Goal: Transaction & Acquisition: Purchase product/service

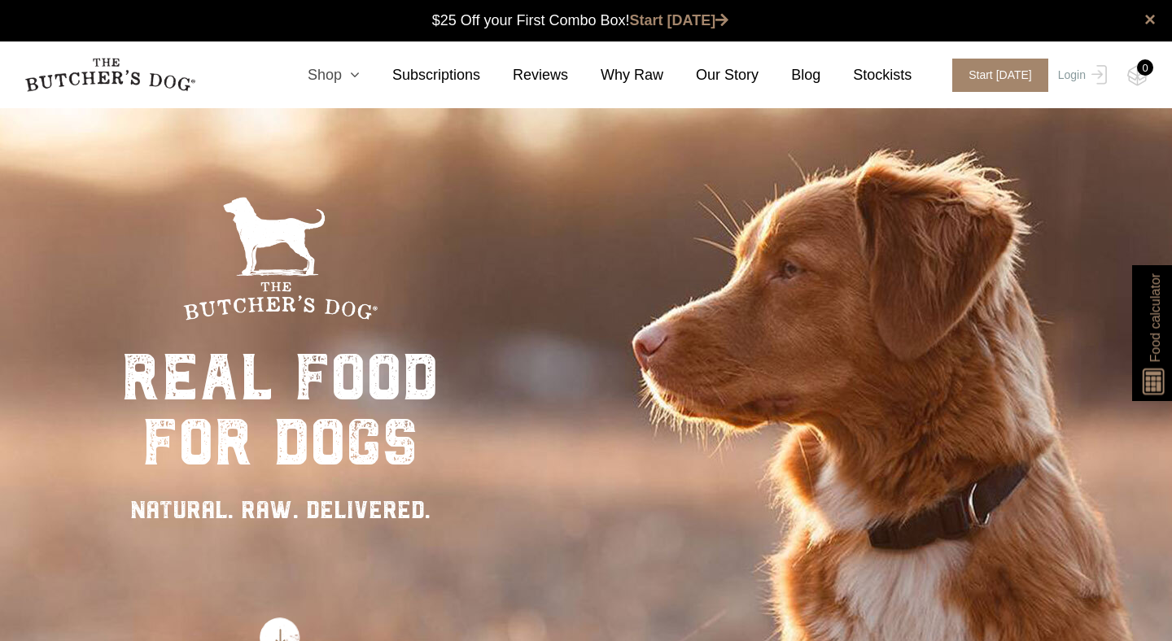
click at [345, 68] on link "Shop" at bounding box center [317, 75] width 85 height 22
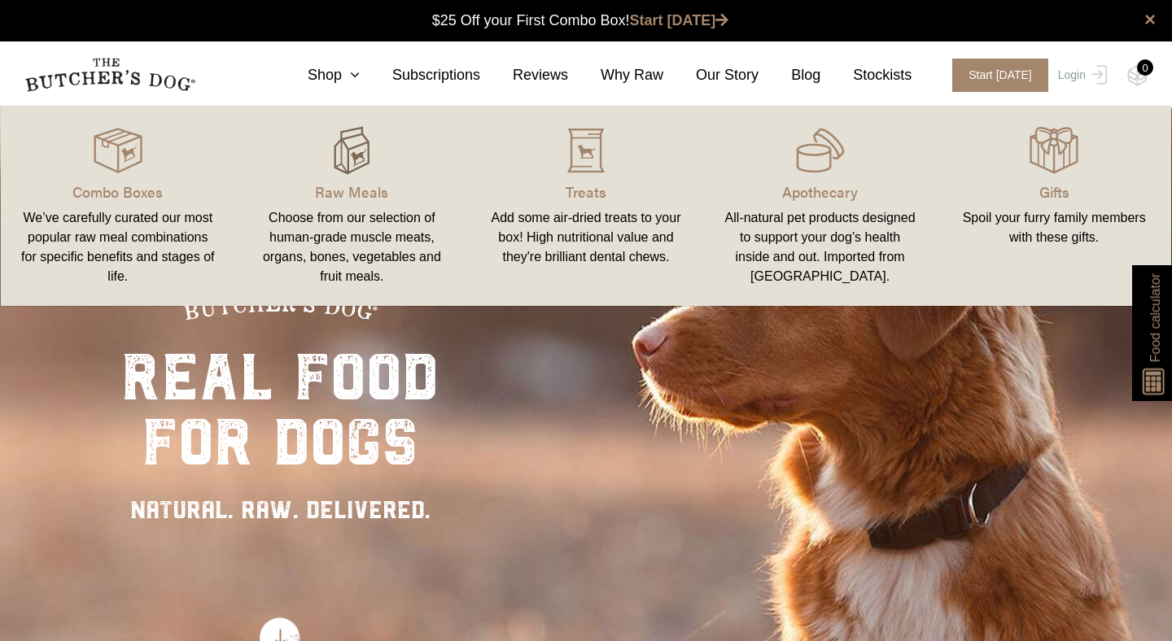
click at [342, 173] on img at bounding box center [351, 150] width 49 height 49
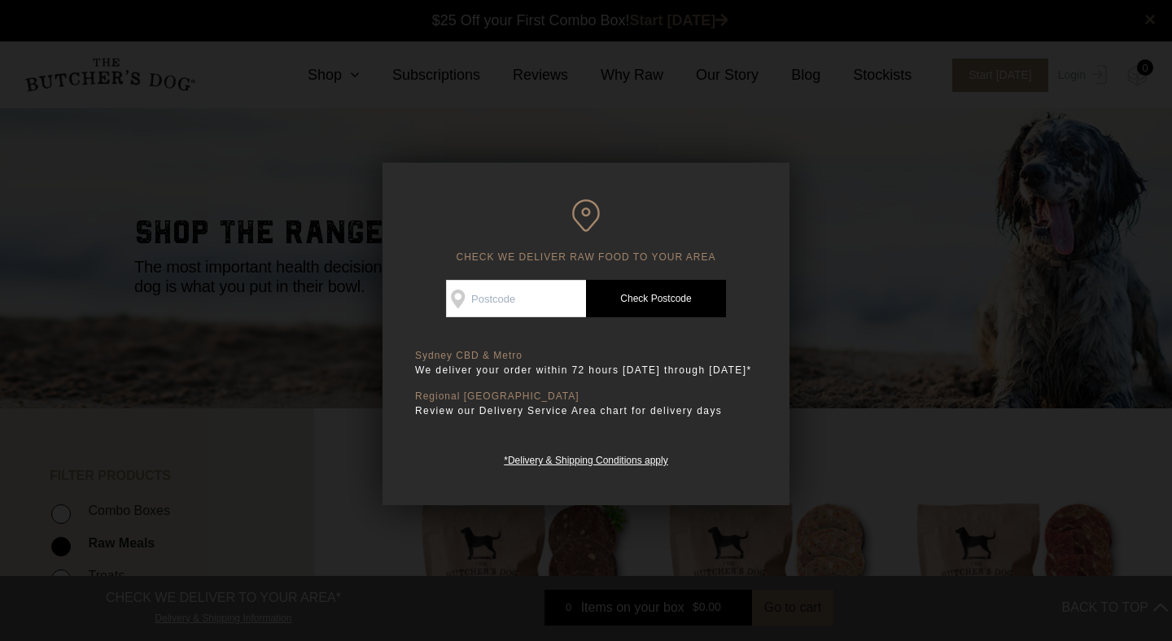
scroll to position [1, 0]
click at [525, 308] on input "Check Availability At" at bounding box center [516, 298] width 140 height 37
type input "2223"
click at [635, 295] on link "Check Postcode" at bounding box center [656, 298] width 140 height 37
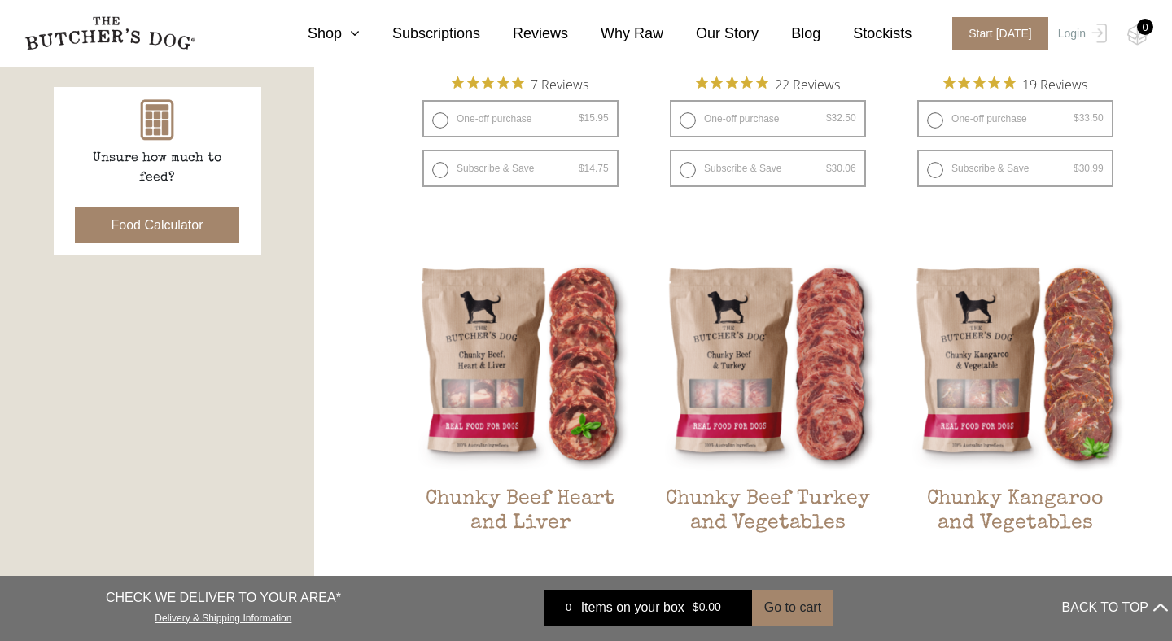
scroll to position [0, 0]
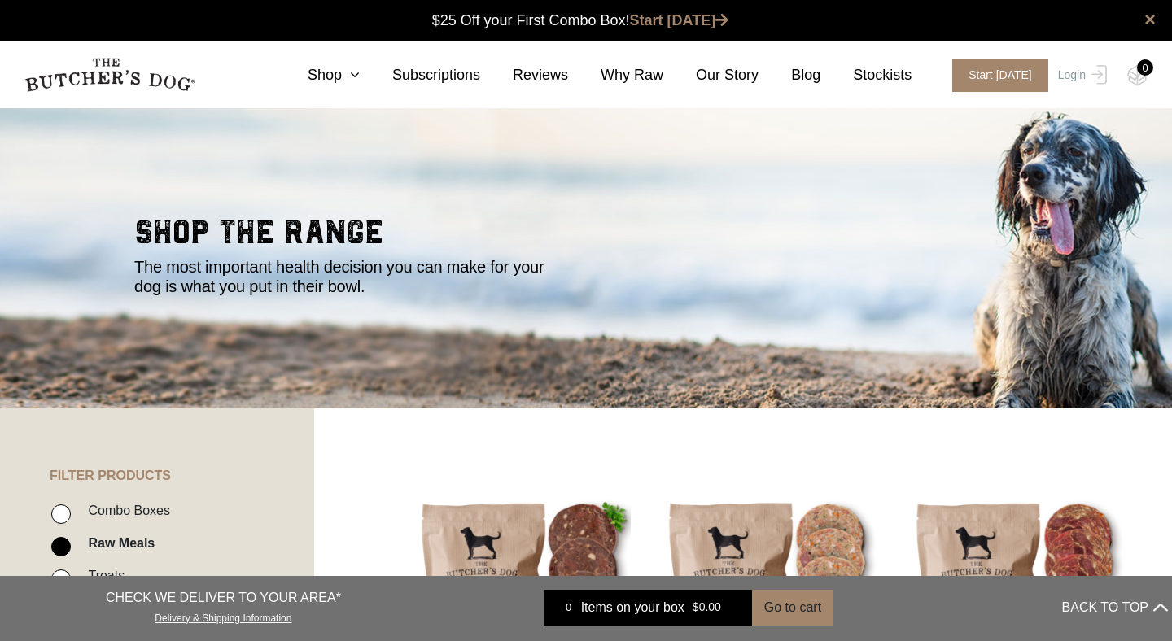
click at [343, 86] on nav "0 Shop Combo Boxes Treats" at bounding box center [586, 74] width 1172 height 67
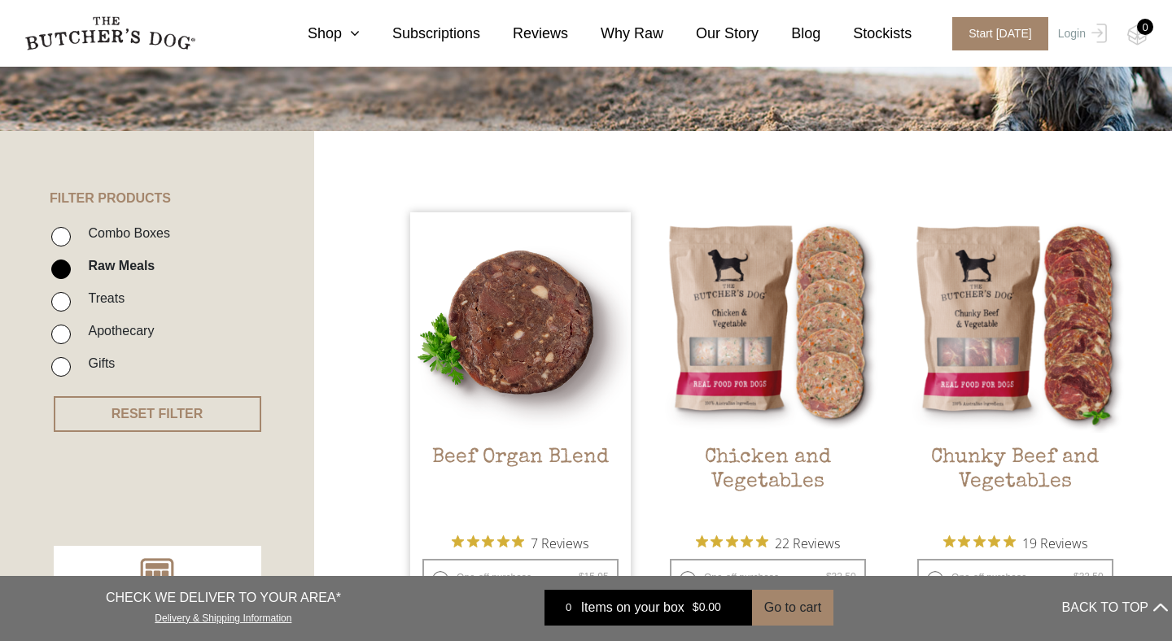
scroll to position [418, 0]
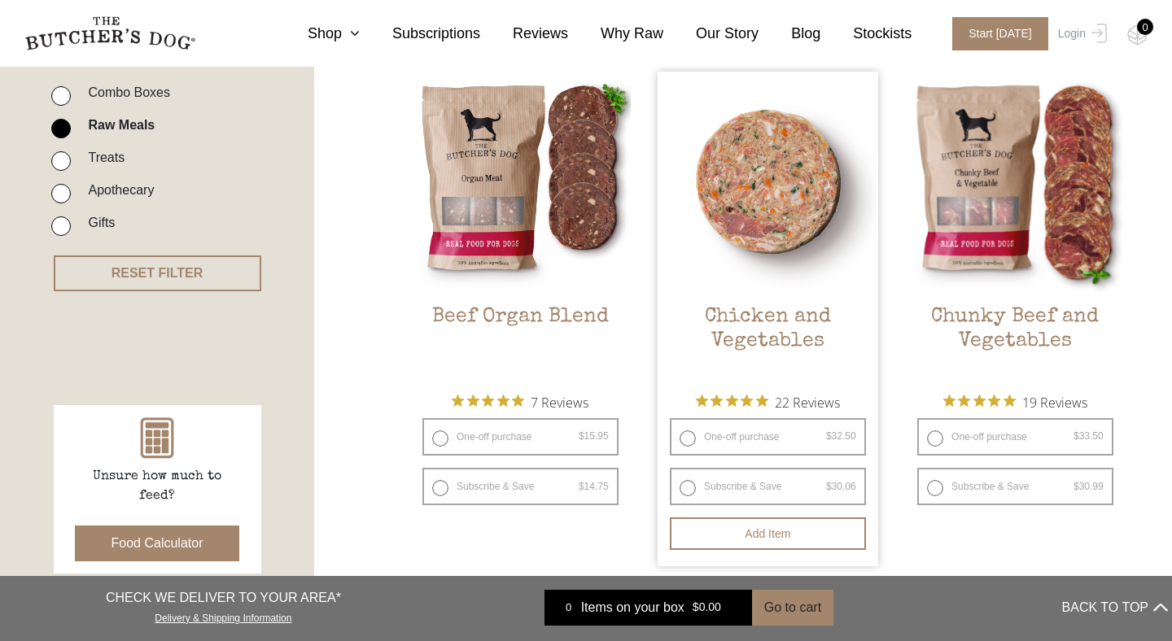
click at [794, 246] on img at bounding box center [767, 182] width 221 height 221
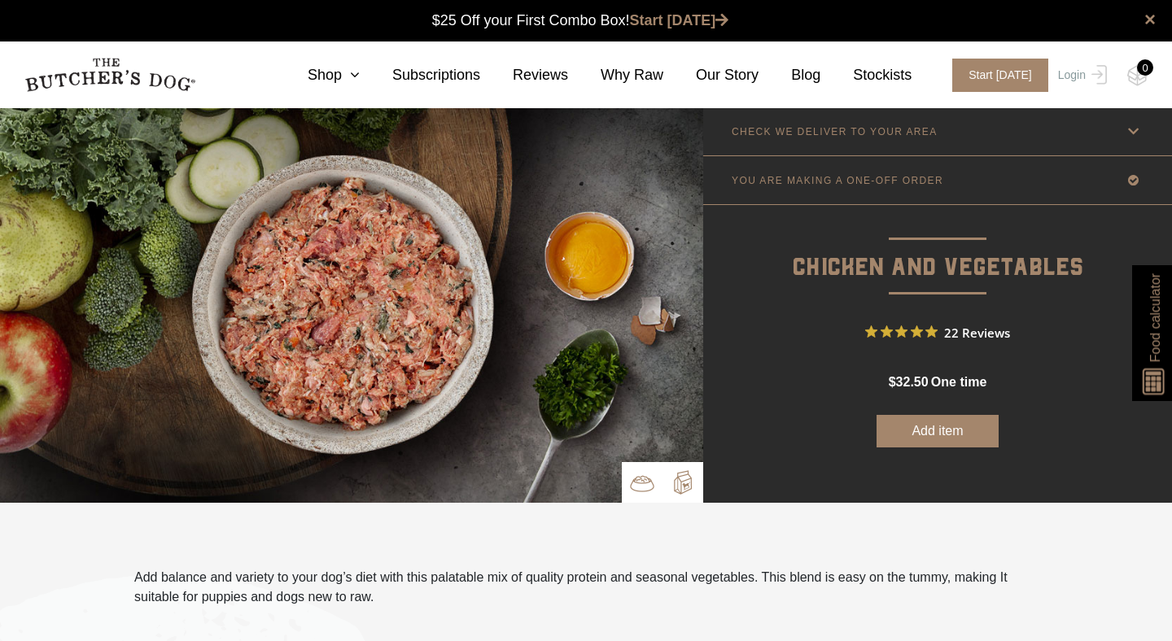
click at [683, 472] on img at bounding box center [682, 482] width 24 height 24
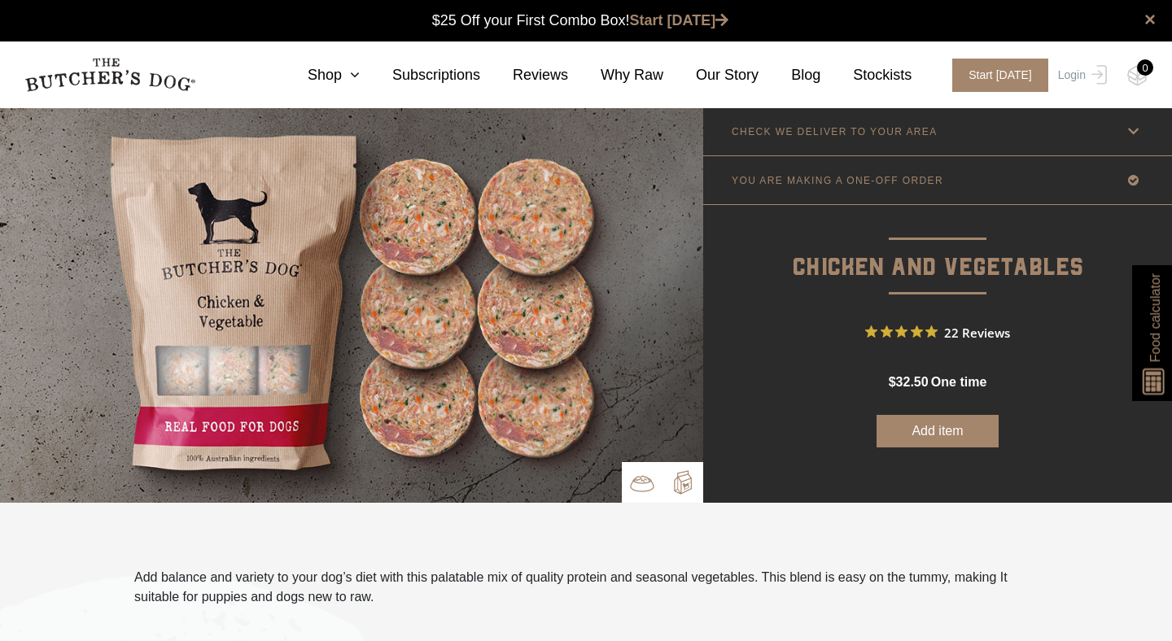
click at [659, 478] on p at bounding box center [642, 482] width 41 height 41
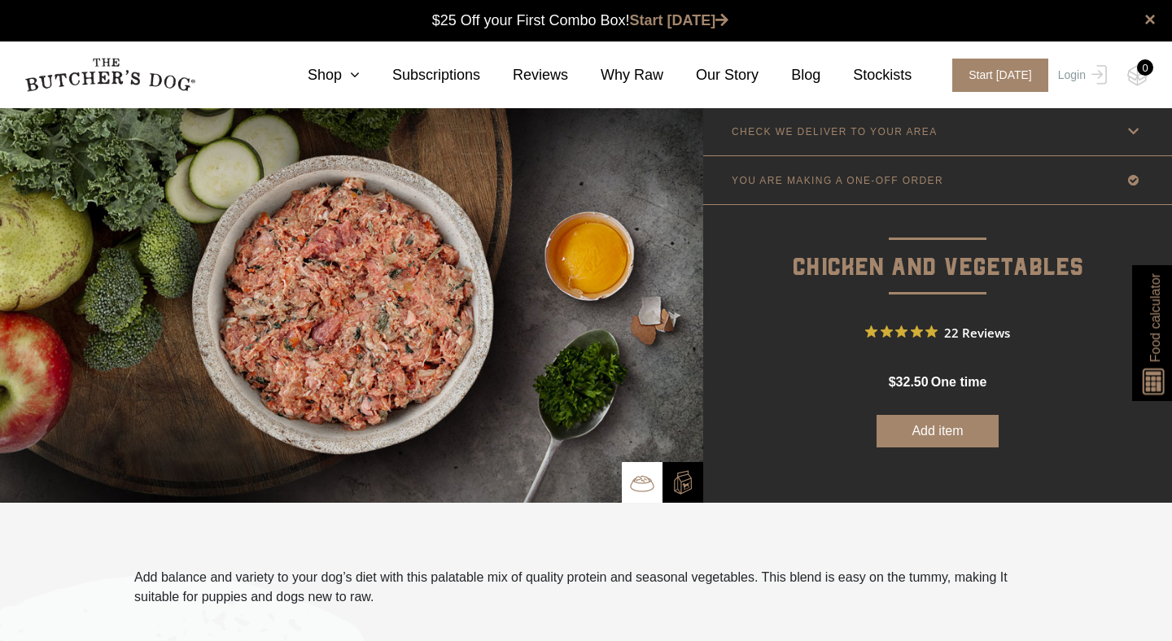
click at [854, 136] on p "CHECK WE DELIVER TO YOUR AREA" at bounding box center [835, 131] width 206 height 11
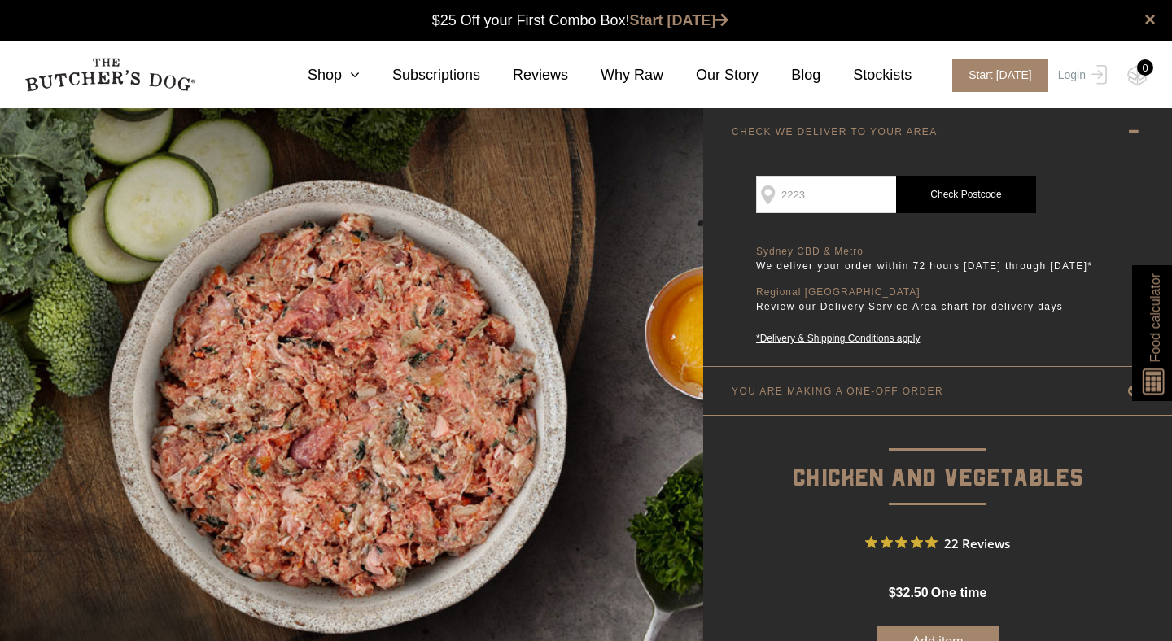
click at [981, 187] on link "Check Postcode" at bounding box center [966, 194] width 140 height 37
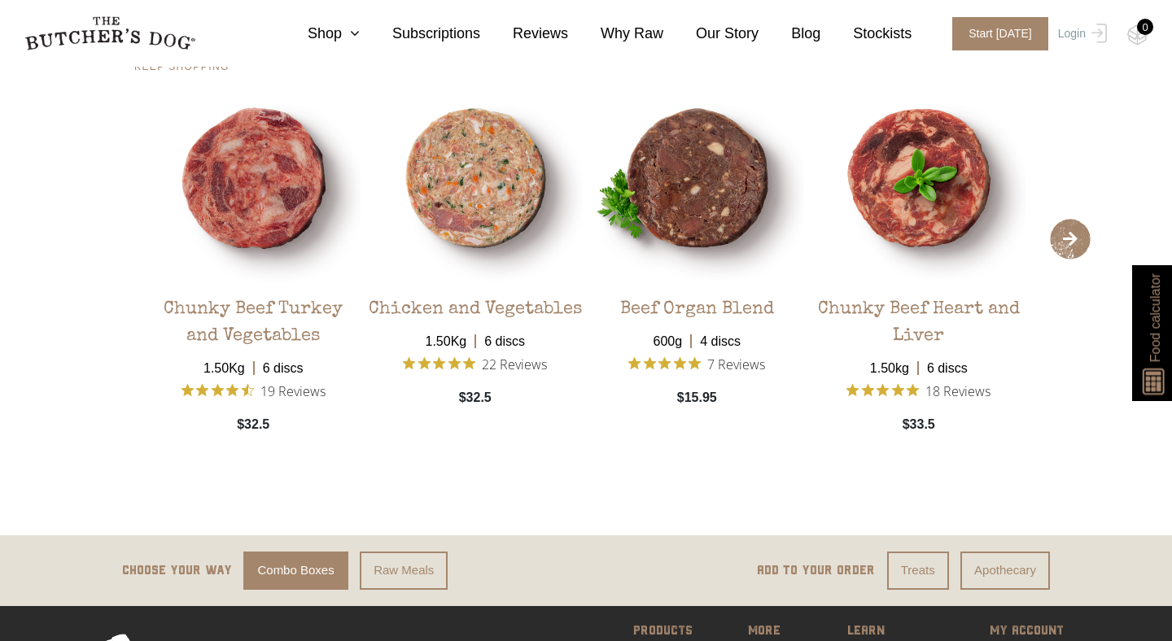
scroll to position [3280, 0]
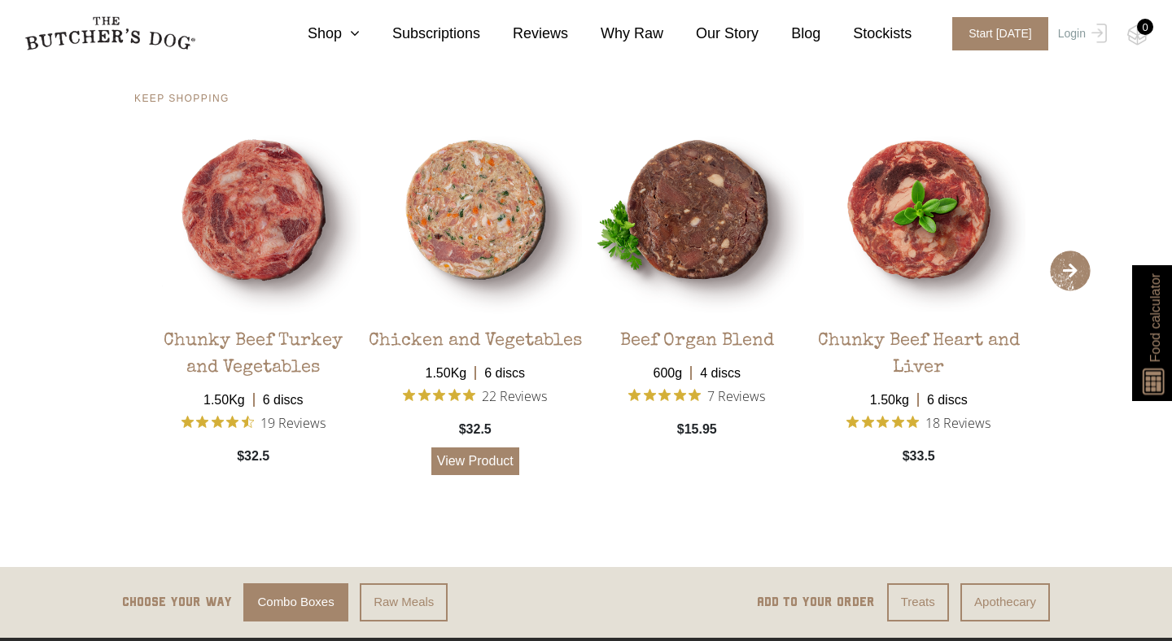
click at [473, 475] on link "View Product" at bounding box center [475, 462] width 88 height 28
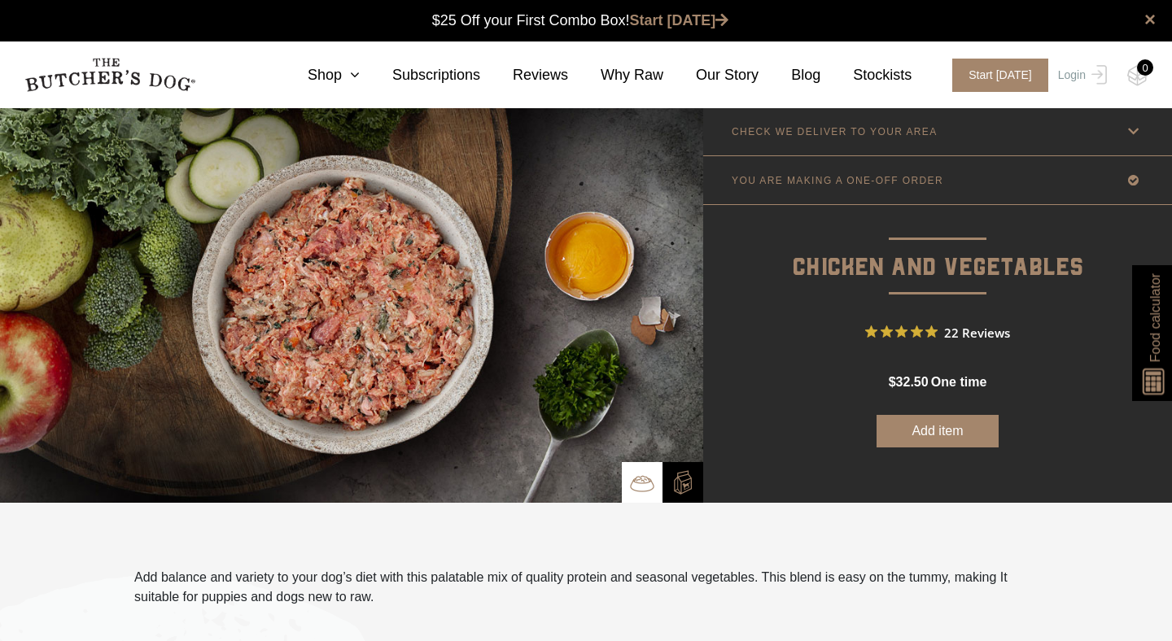
scroll to position [1, 0]
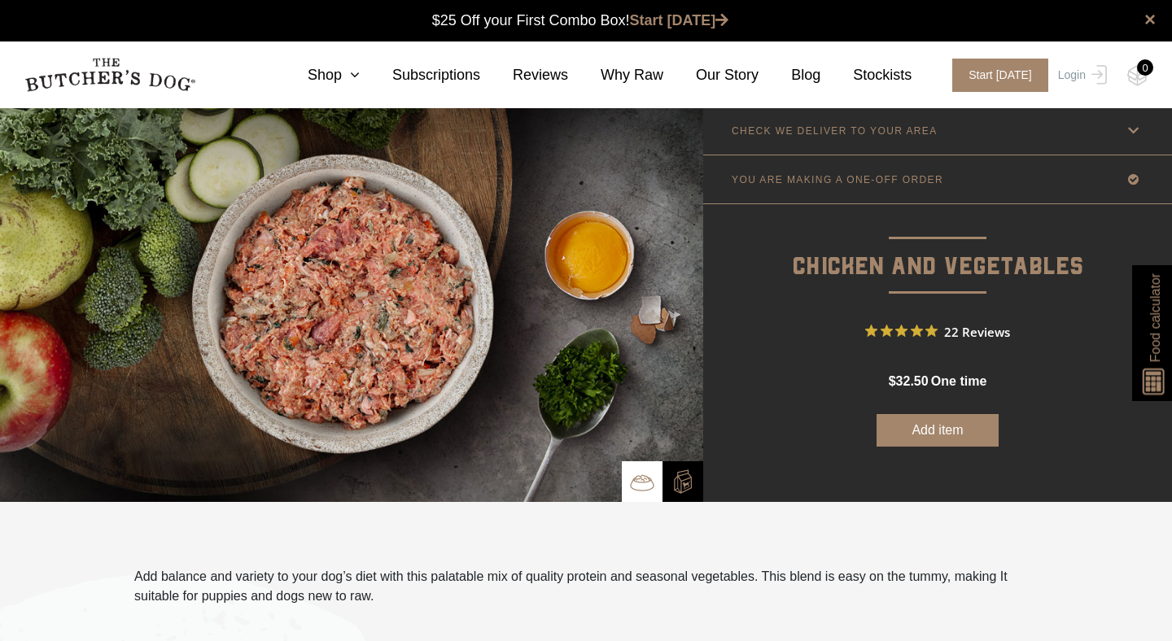
click at [924, 418] on button "Add item" at bounding box center [937, 430] width 122 height 33
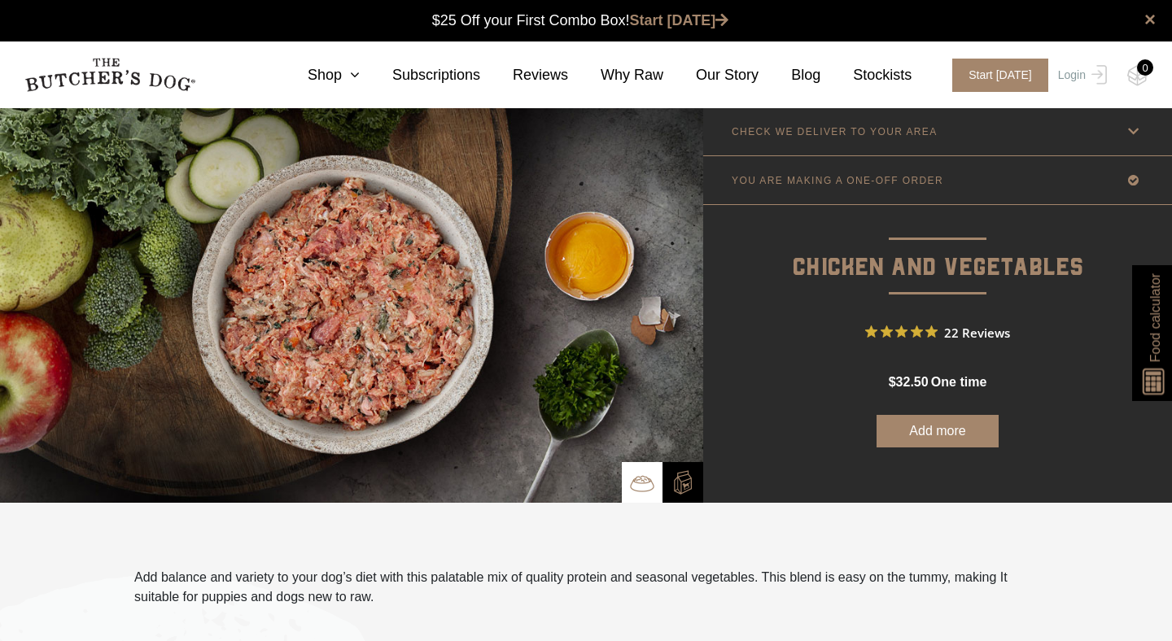
click at [965, 425] on button "Add more" at bounding box center [937, 431] width 122 height 33
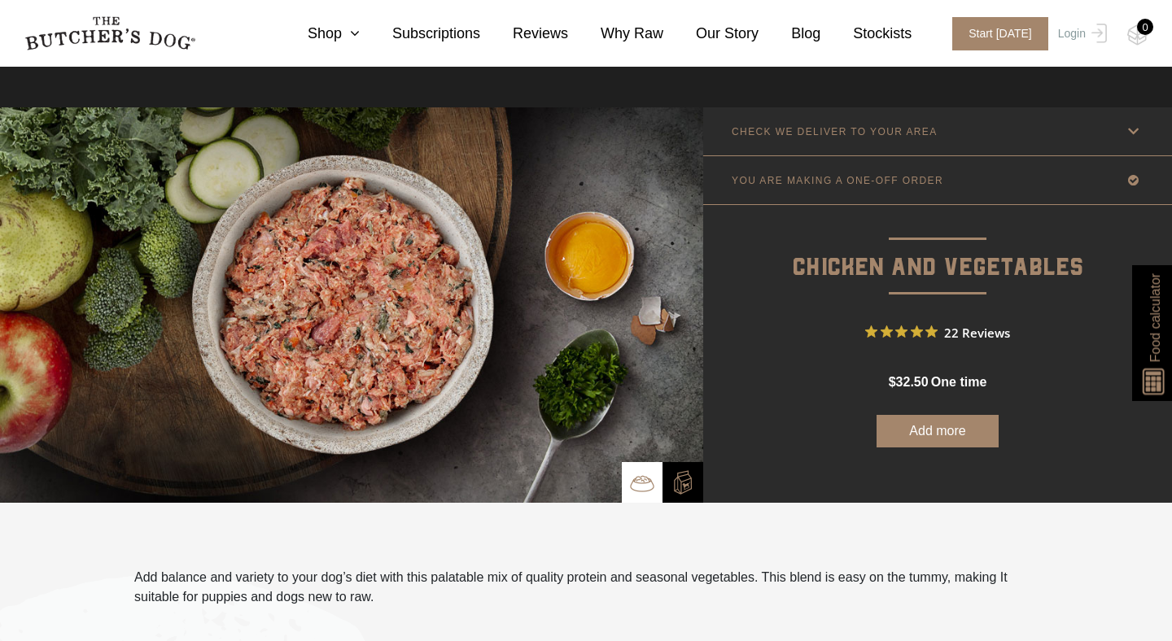
scroll to position [44, 0]
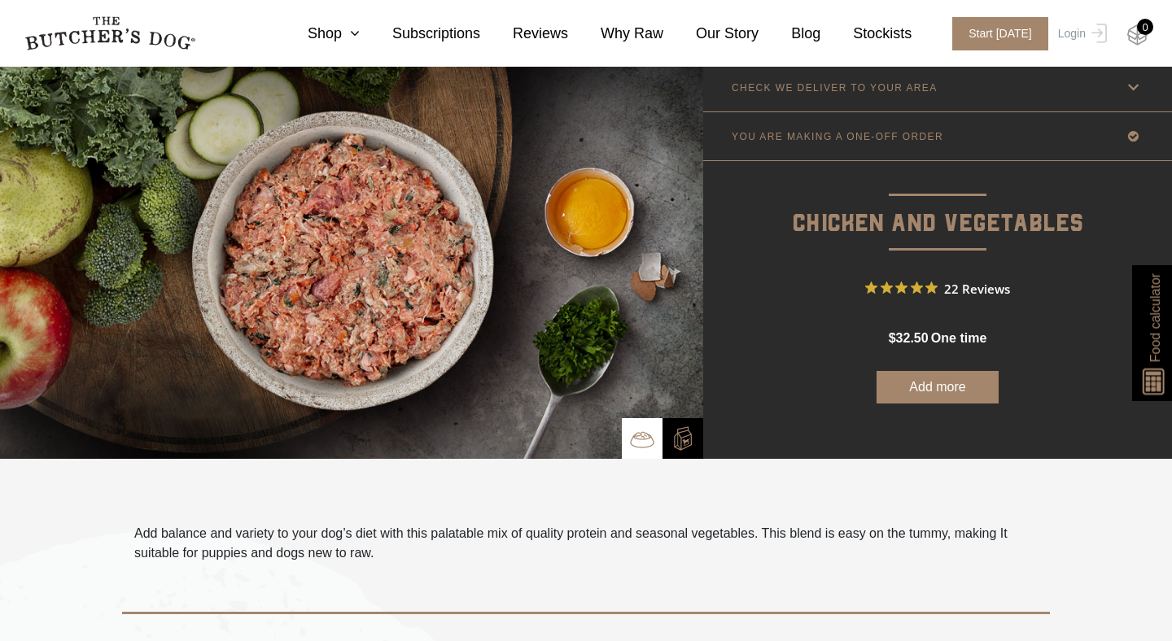
click at [1138, 33] on img at bounding box center [1137, 34] width 20 height 21
click at [1139, 19] on nav "0 Shop Combo Boxes Treats" at bounding box center [586, 33] width 1172 height 67
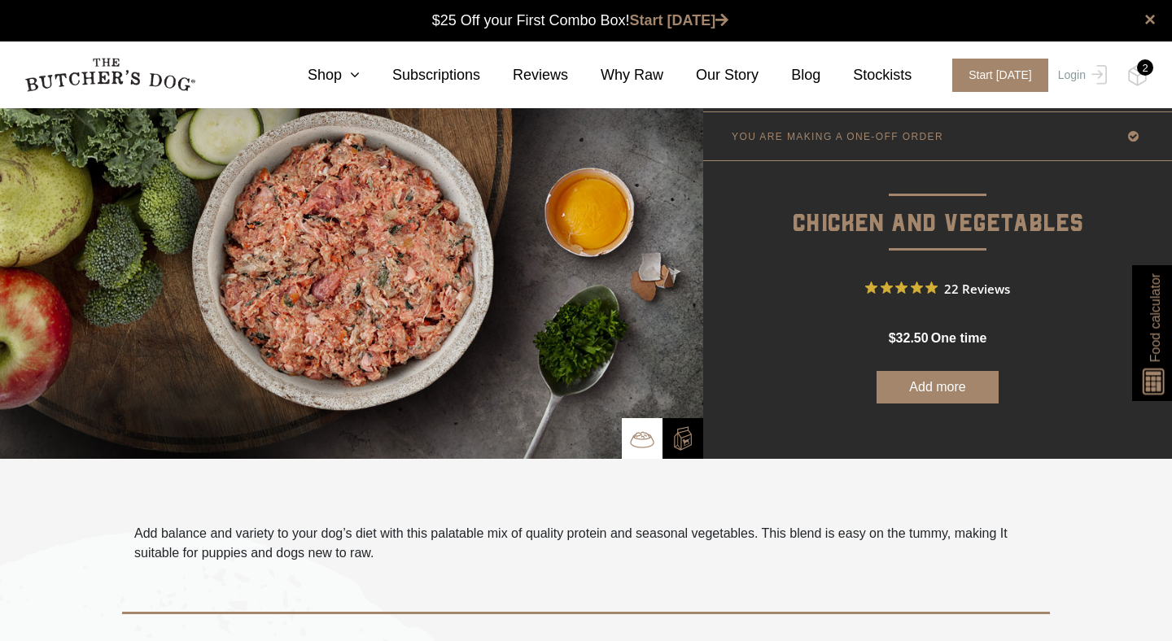
click at [1146, 66] on div "2" at bounding box center [1145, 67] width 16 height 16
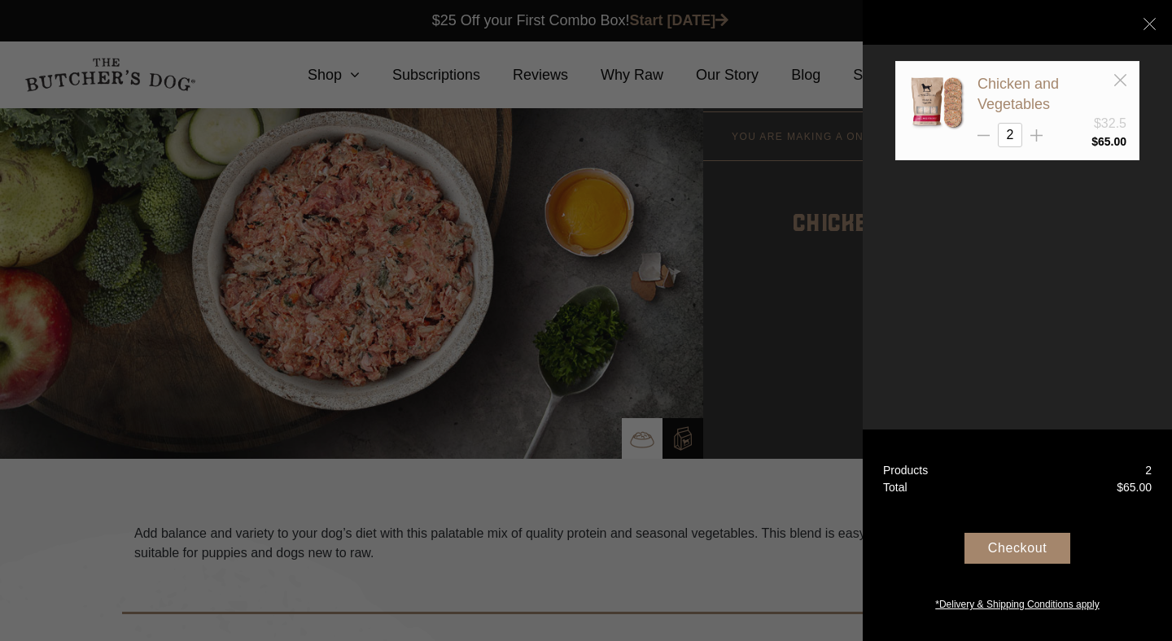
click at [989, 132] on div "2" at bounding box center [1051, 135] width 149 height 24
click at [987, 133] on icon at bounding box center [983, 135] width 12 height 12
type input "1"
click at [632, 191] on div at bounding box center [586, 320] width 1172 height 641
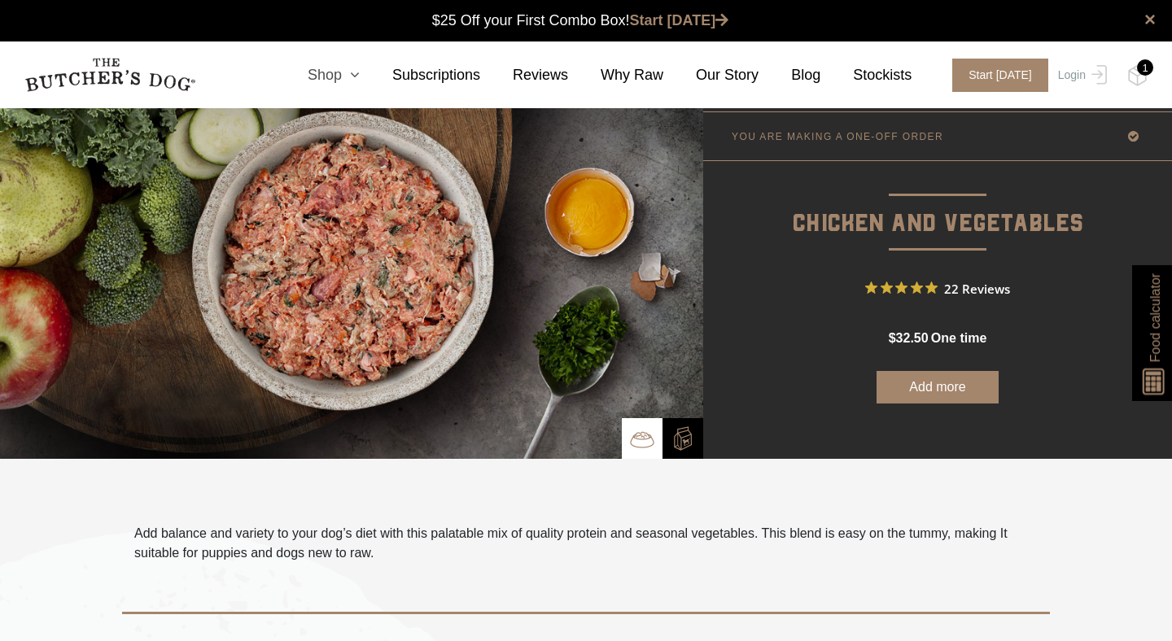
click at [321, 75] on link "Shop" at bounding box center [317, 75] width 85 height 22
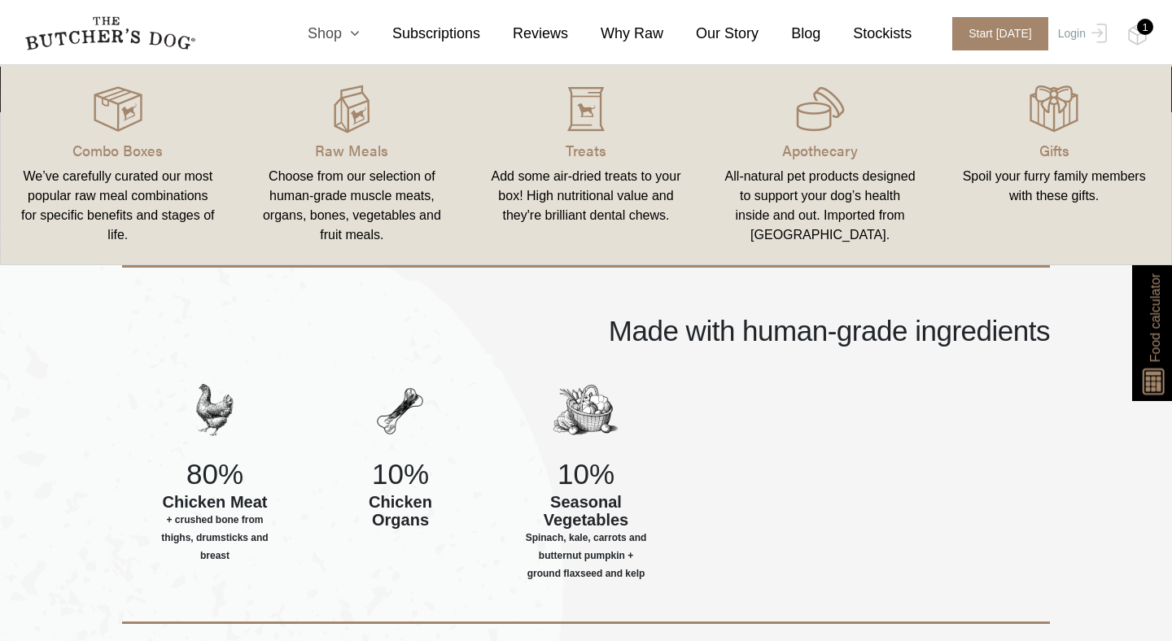
scroll to position [448, 0]
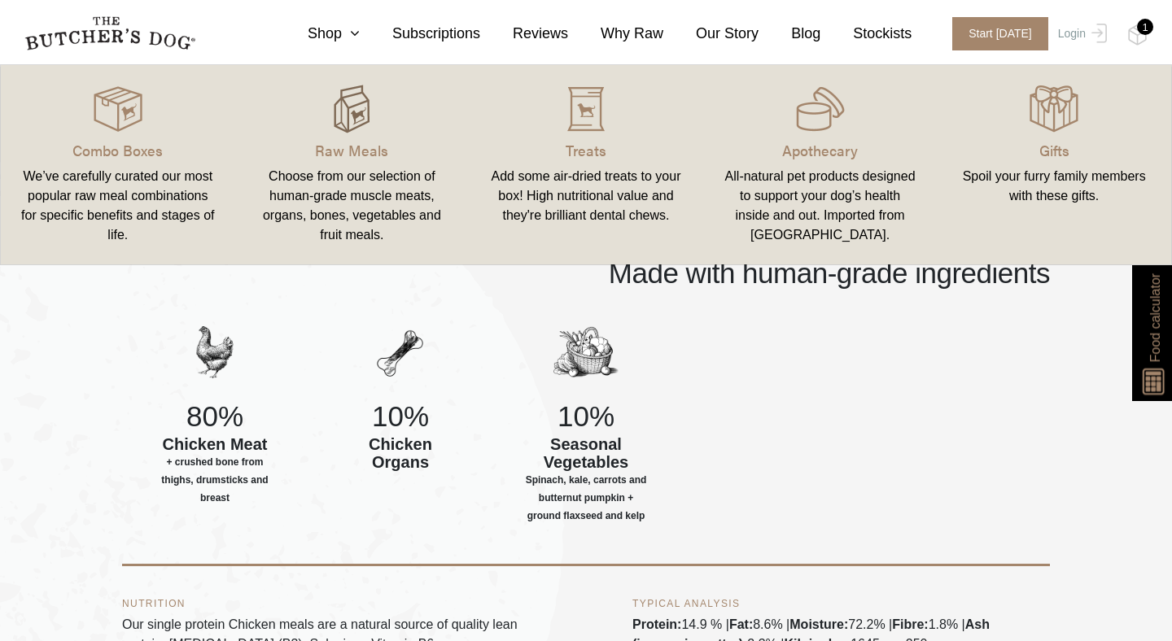
click at [344, 86] on img at bounding box center [351, 109] width 49 height 49
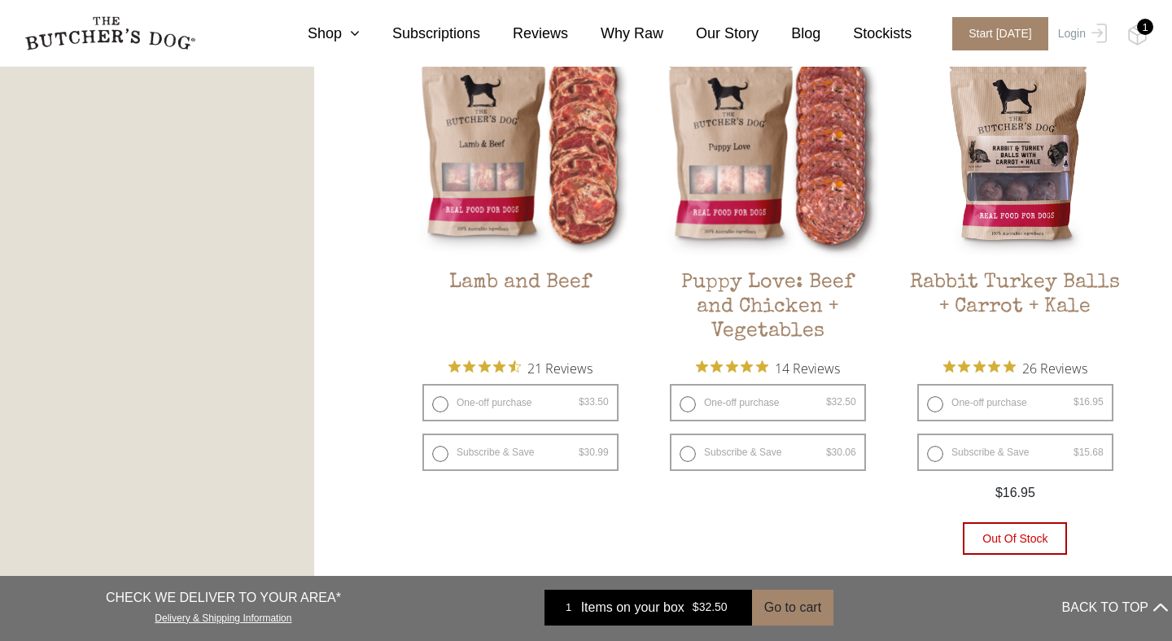
scroll to position [1368, 0]
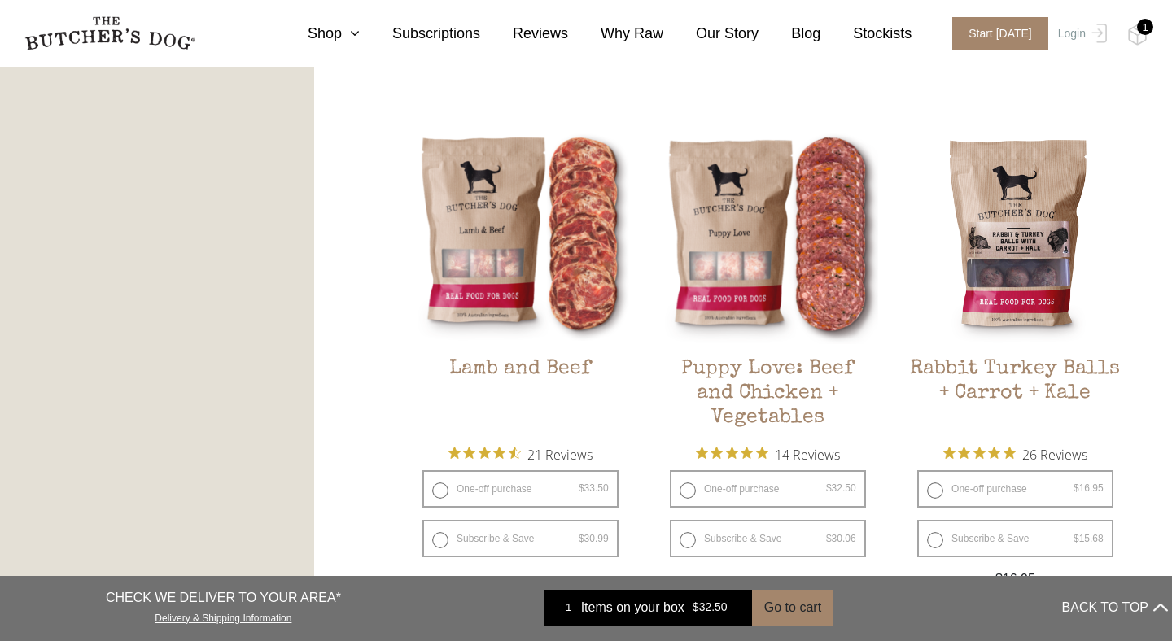
click at [1070, 223] on img at bounding box center [1015, 234] width 221 height 221
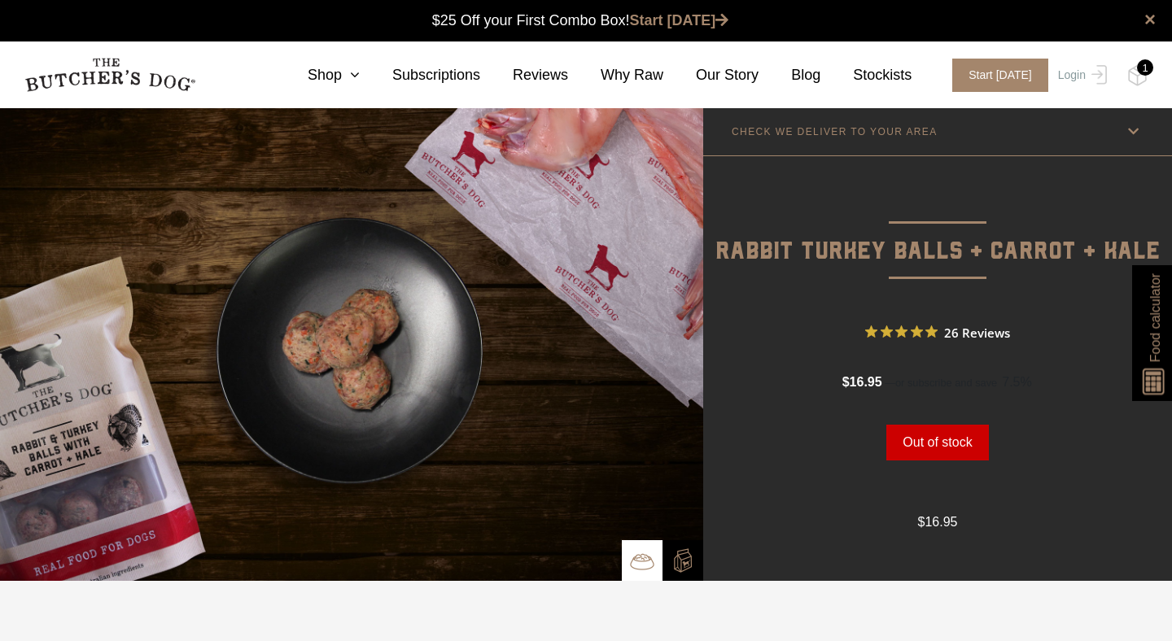
scroll to position [1, 0]
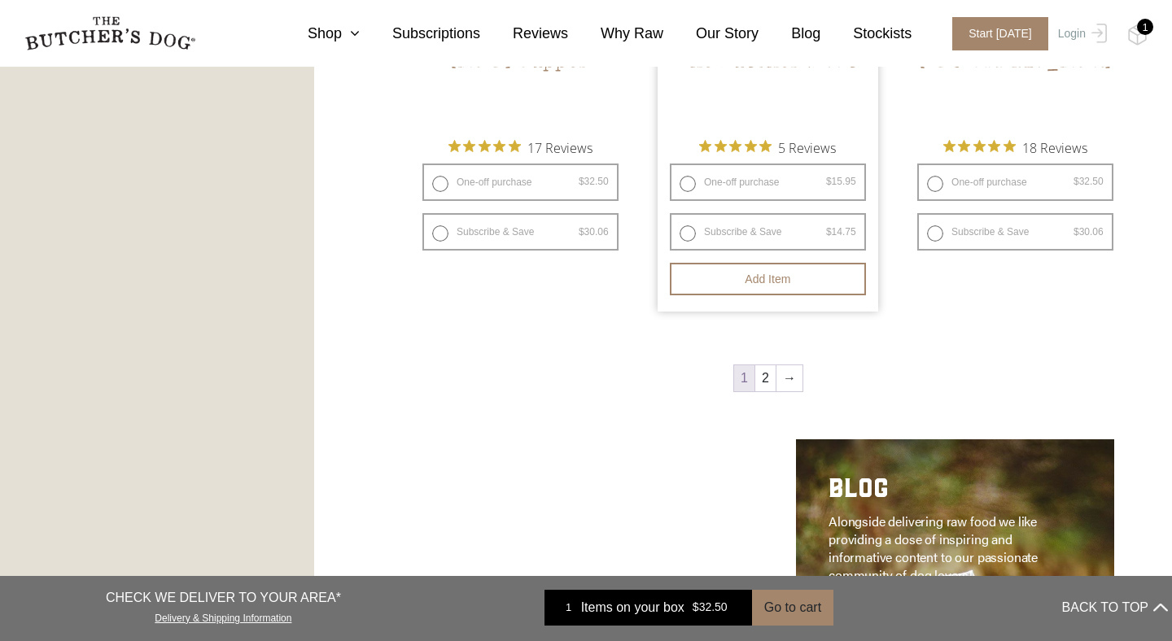
scroll to position [2014, 0]
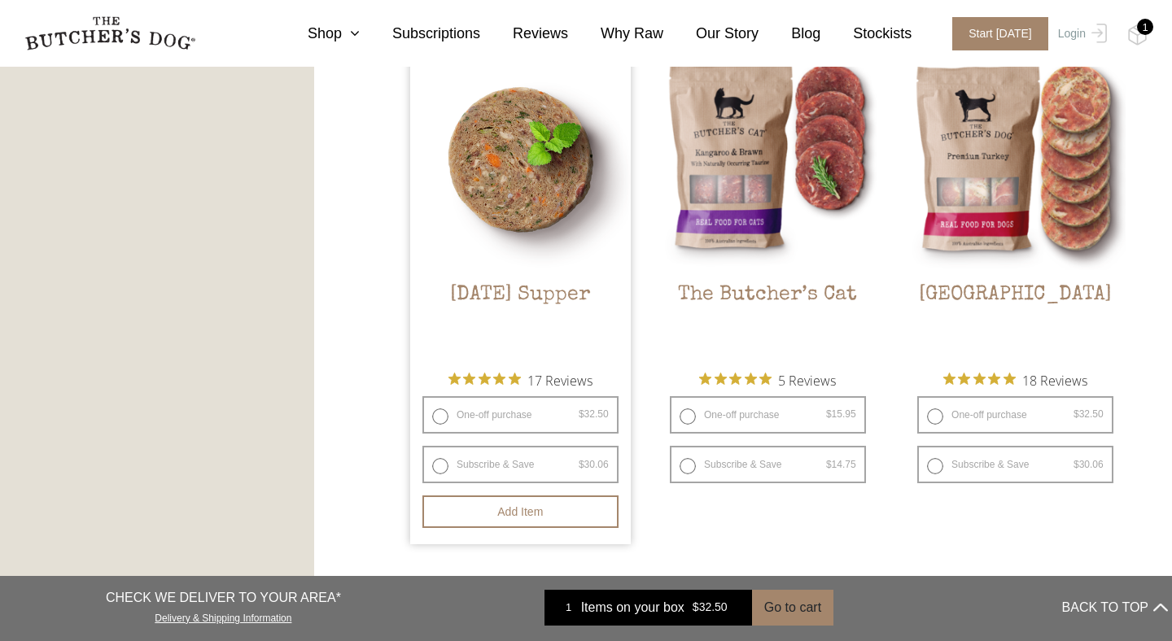
click at [600, 282] on link "Sunday Supper $ 32.50 — or subscribe and save 7.5%" at bounding box center [520, 205] width 221 height 310
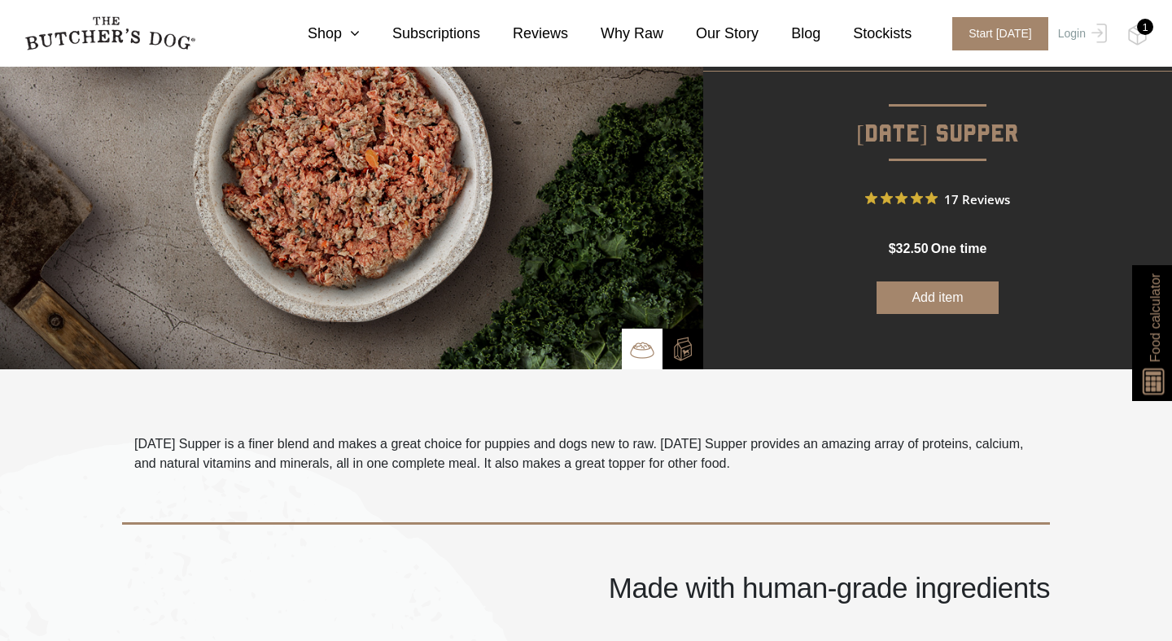
scroll to position [162, 0]
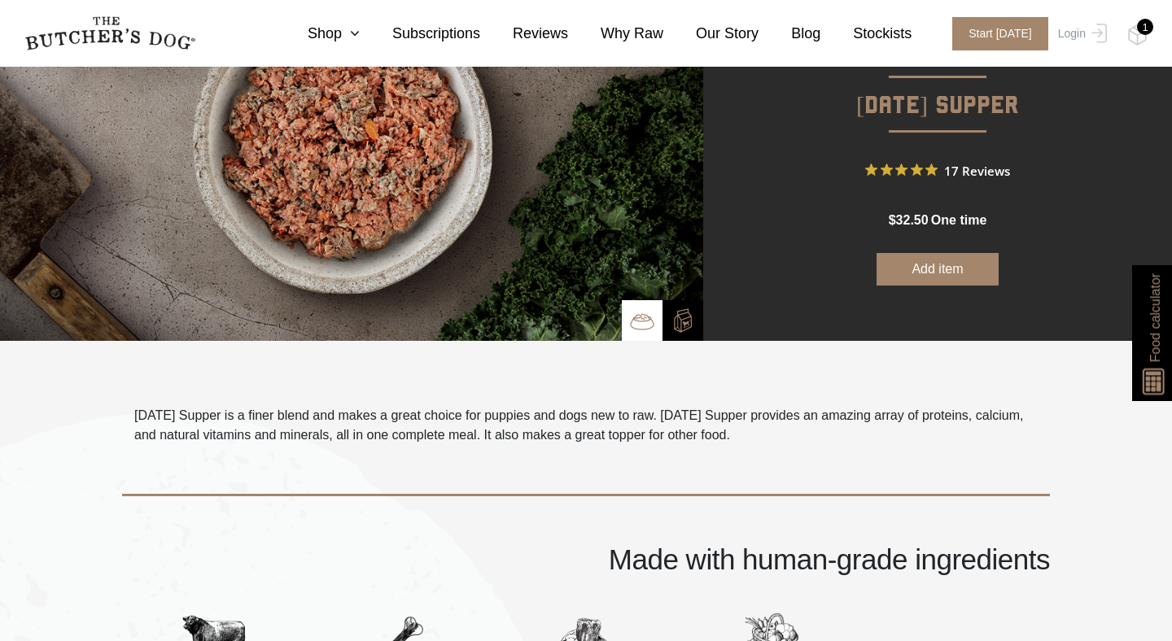
click at [469, 434] on p "[DATE] Supper is a finer blend and makes a great choice for puppies and dogs ne…" at bounding box center [585, 425] width 903 height 39
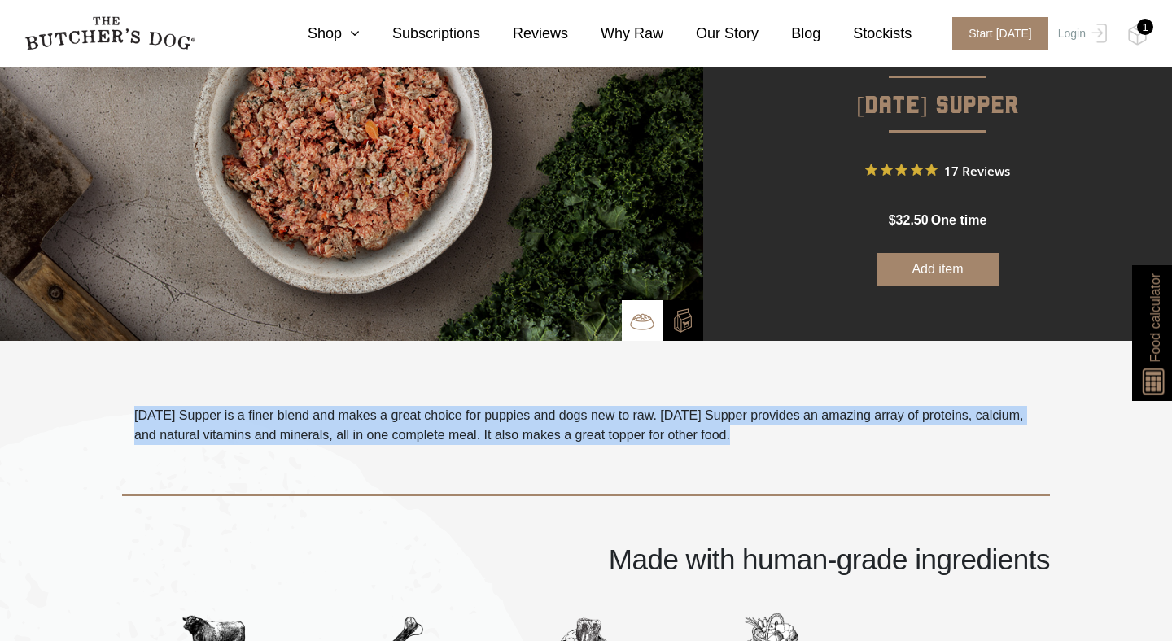
click at [639, 440] on p "[DATE] Supper is a finer blend and makes a great choice for puppies and dogs ne…" at bounding box center [585, 425] width 903 height 39
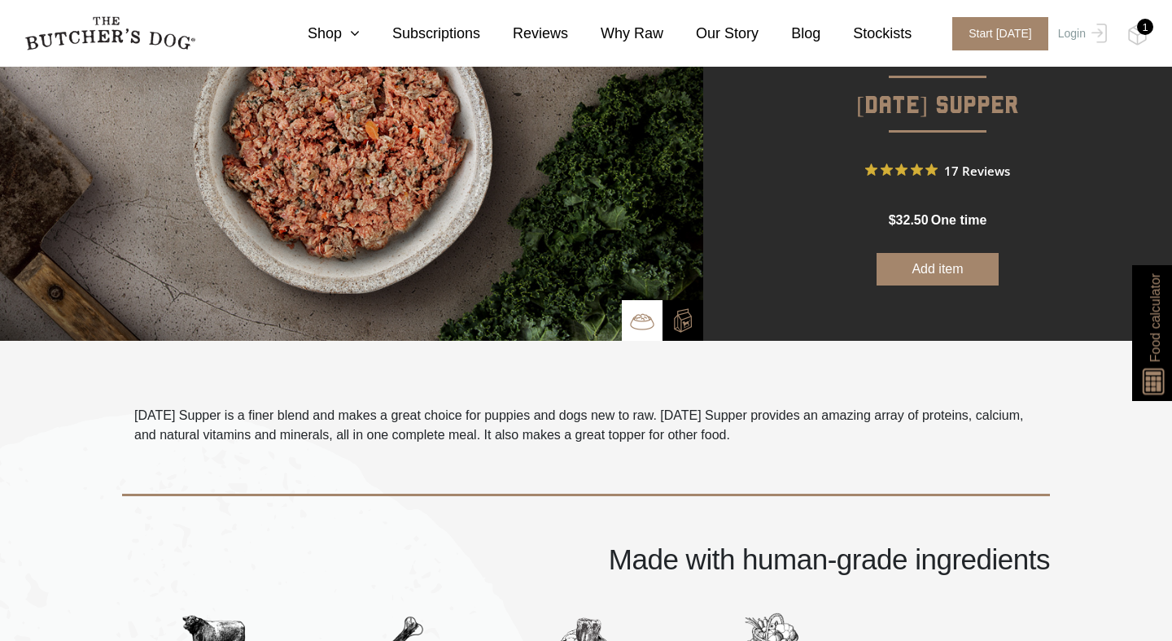
click at [619, 454] on div "Made with human-grade ingredients" at bounding box center [586, 517] width 928 height 145
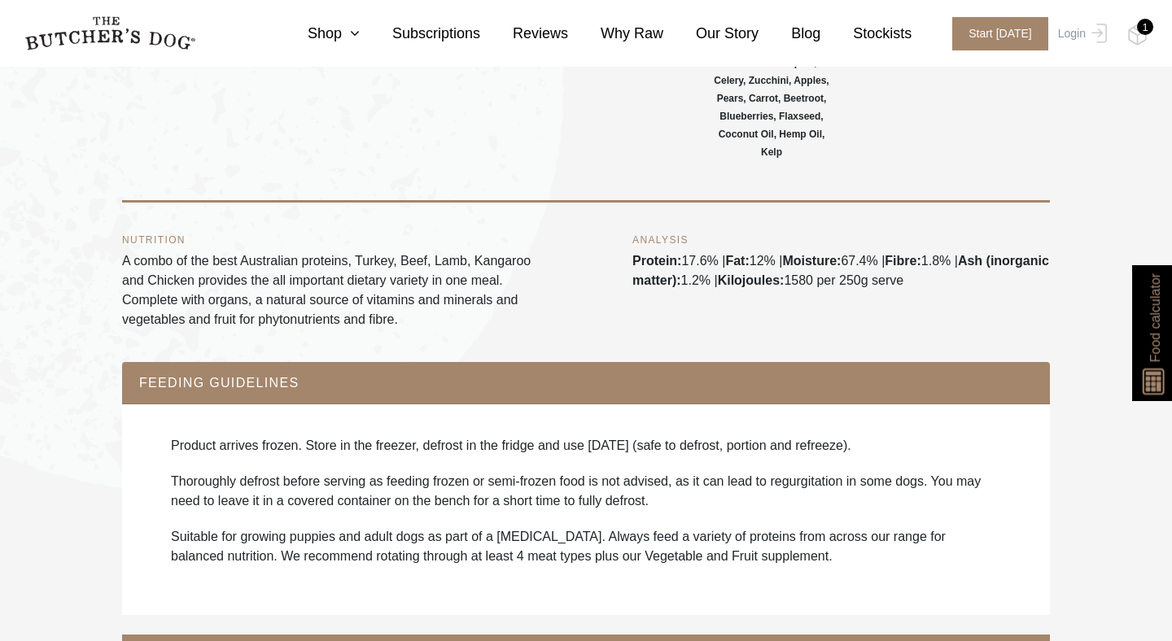
scroll to position [967, 0]
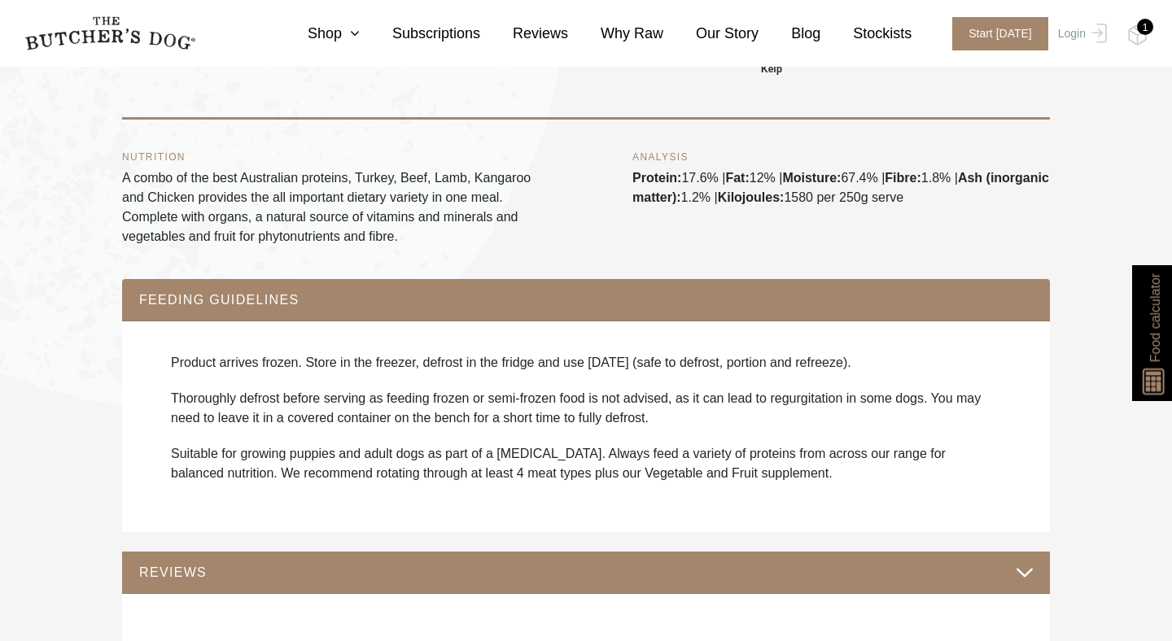
click at [222, 175] on p "A combo of the best Australian proteins, Turkey, Beef, Lamb, Kangaroo and Chick…" at bounding box center [330, 207] width 417 height 78
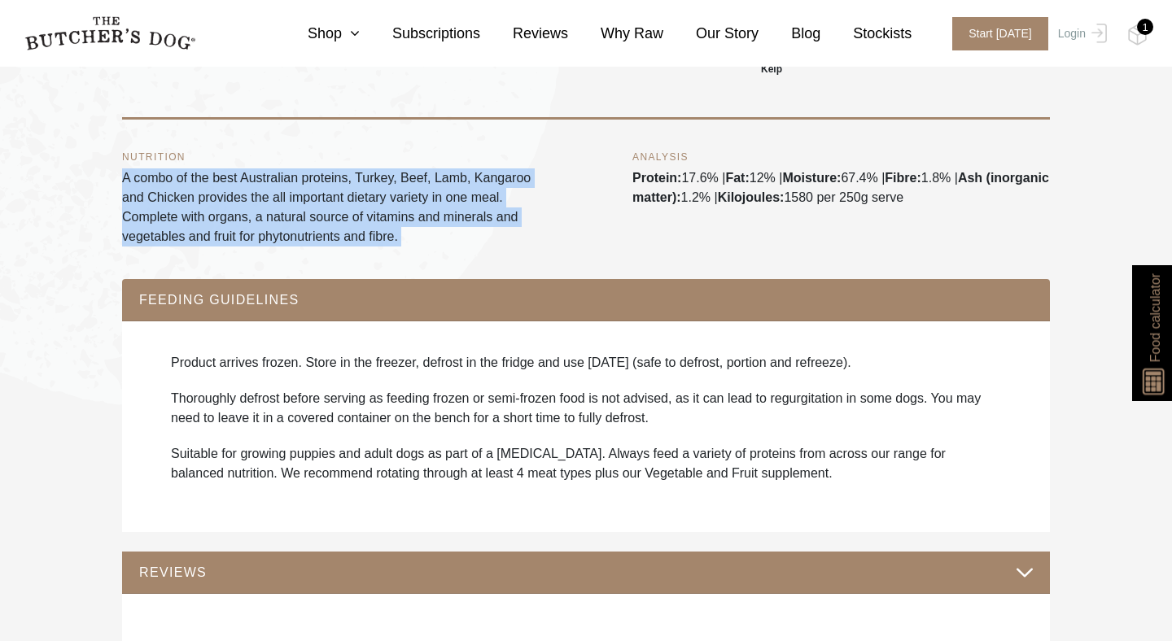
click at [234, 295] on button "FEEDING GUIDELINES" at bounding box center [585, 300] width 895 height 22
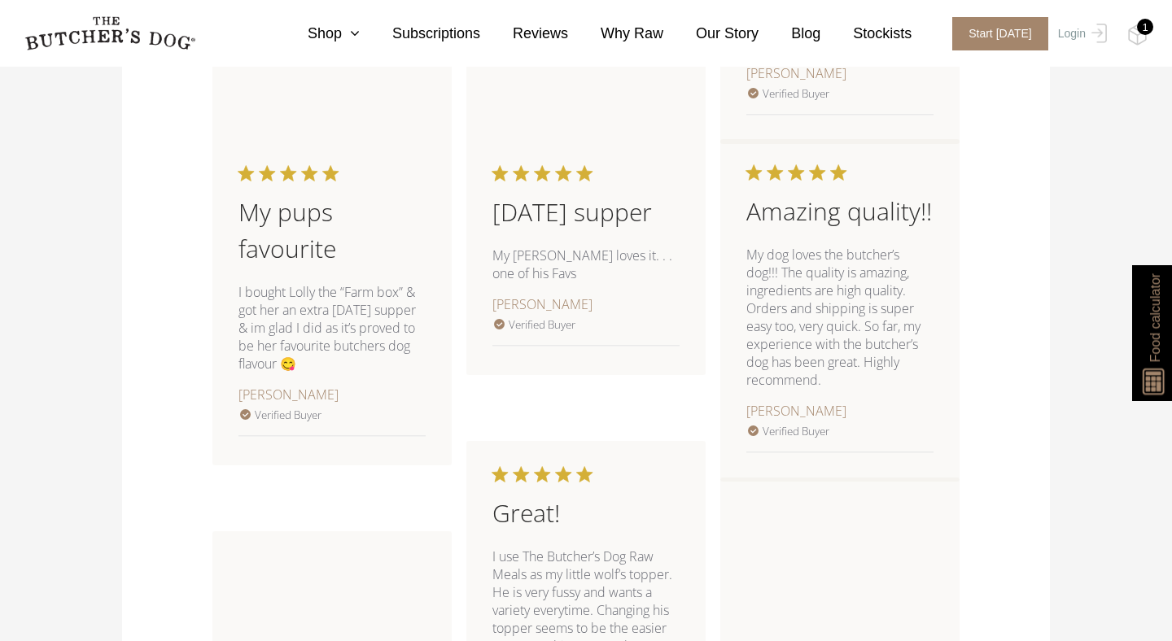
scroll to position [1674, 0]
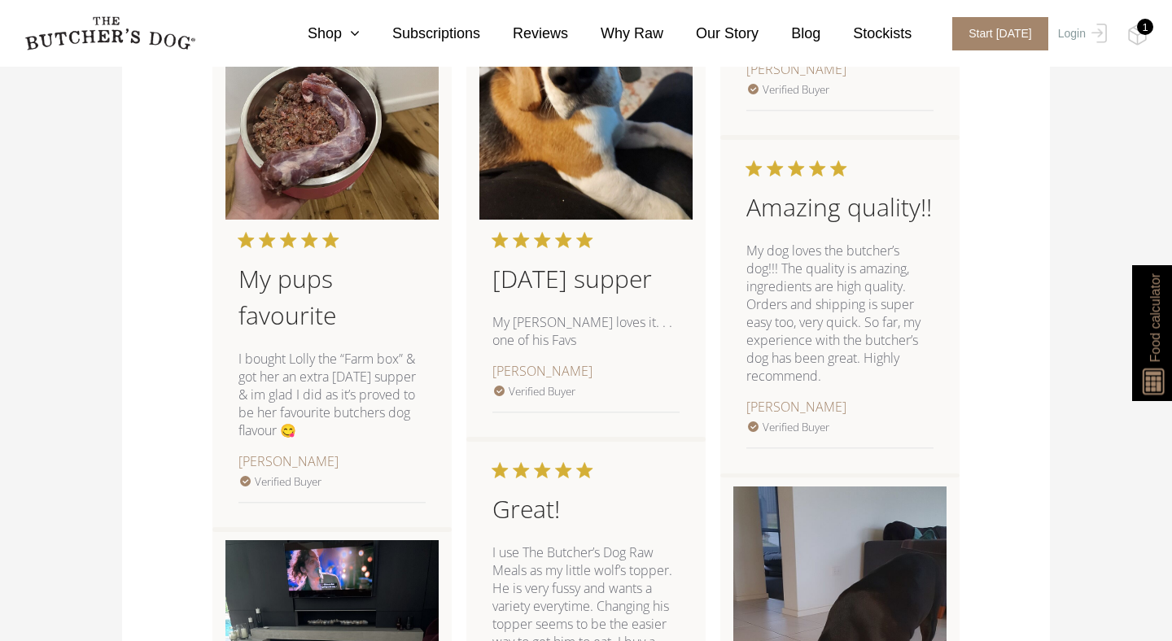
click at [0, 0] on p "I bought Lolly the “Farm box” & got her an extra Sunday supper & im glad I did …" at bounding box center [0, 0] width 0 height 0
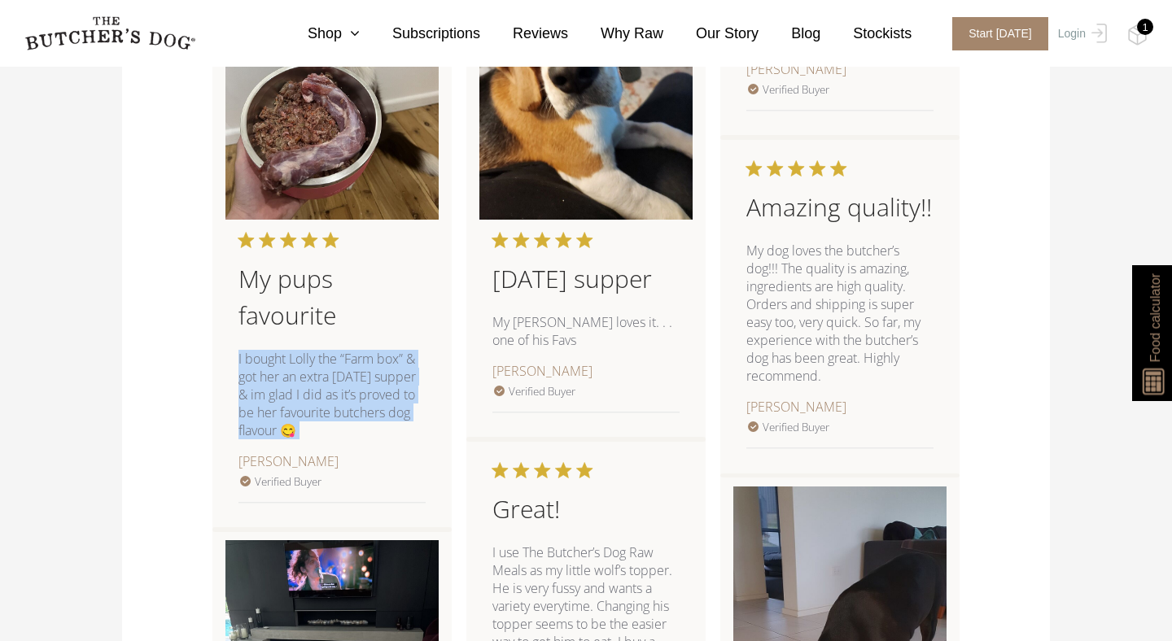
click at [421, 435] on div "I bought Lolly the “Farm box” & got her an extra Sunday supper & im glad I did …" at bounding box center [331, 395] width 187 height 90
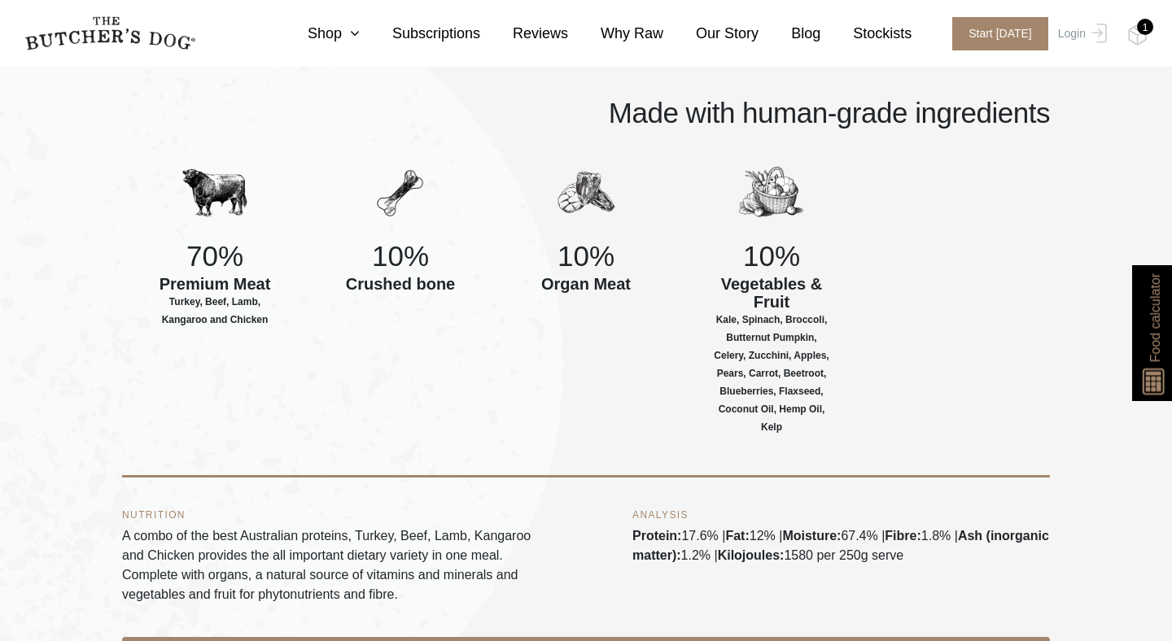
scroll to position [604, 0]
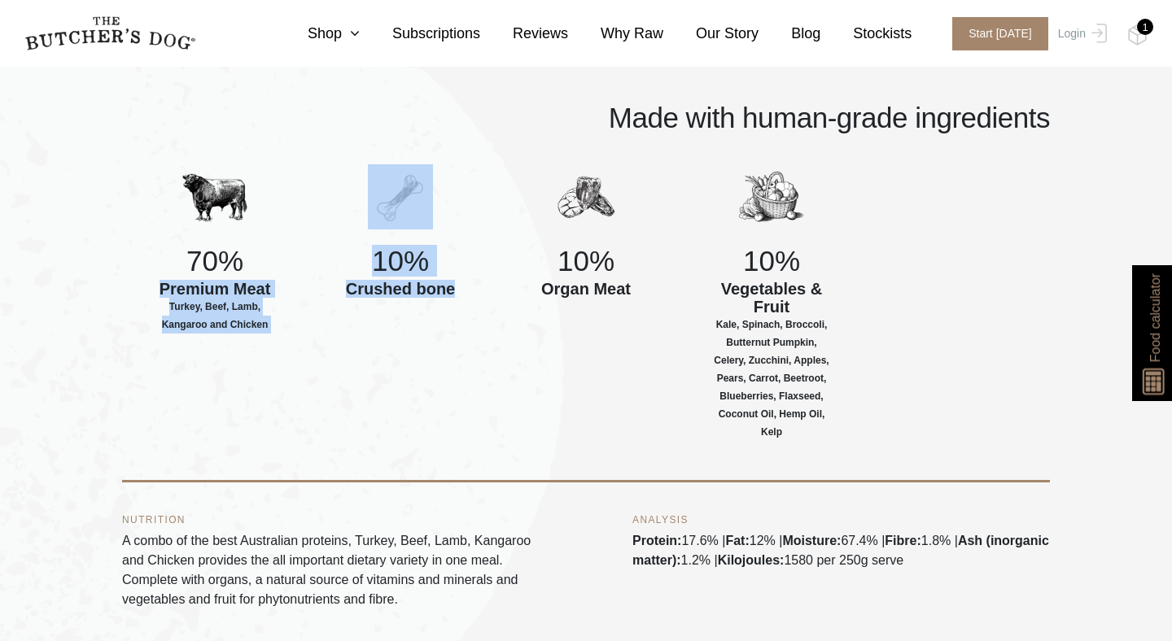
drag, startPoint x: 171, startPoint y: 276, endPoint x: 314, endPoint y: 358, distance: 165.1
click at [314, 357] on div "70% Premium Meat Turkey, Beef, Lamb, Kangaroo and Chicken 10% Crushed bone 10% …" at bounding box center [586, 323] width 928 height 318
click at [314, 358] on div "10% Crushed bone" at bounding box center [401, 305] width 186 height 283
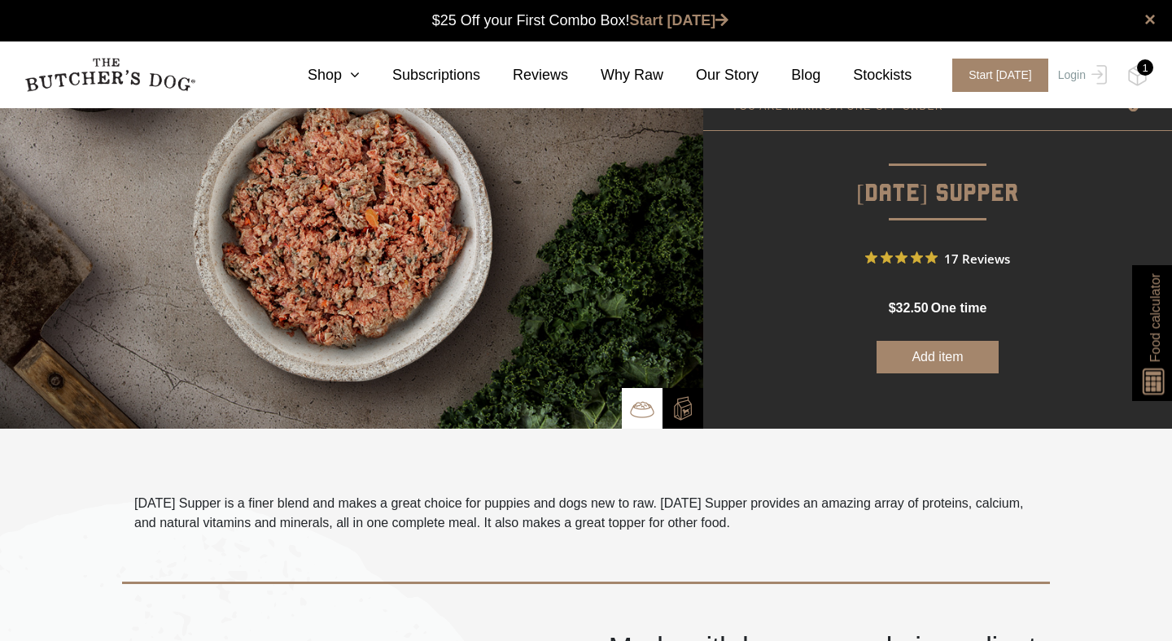
scroll to position [0, 0]
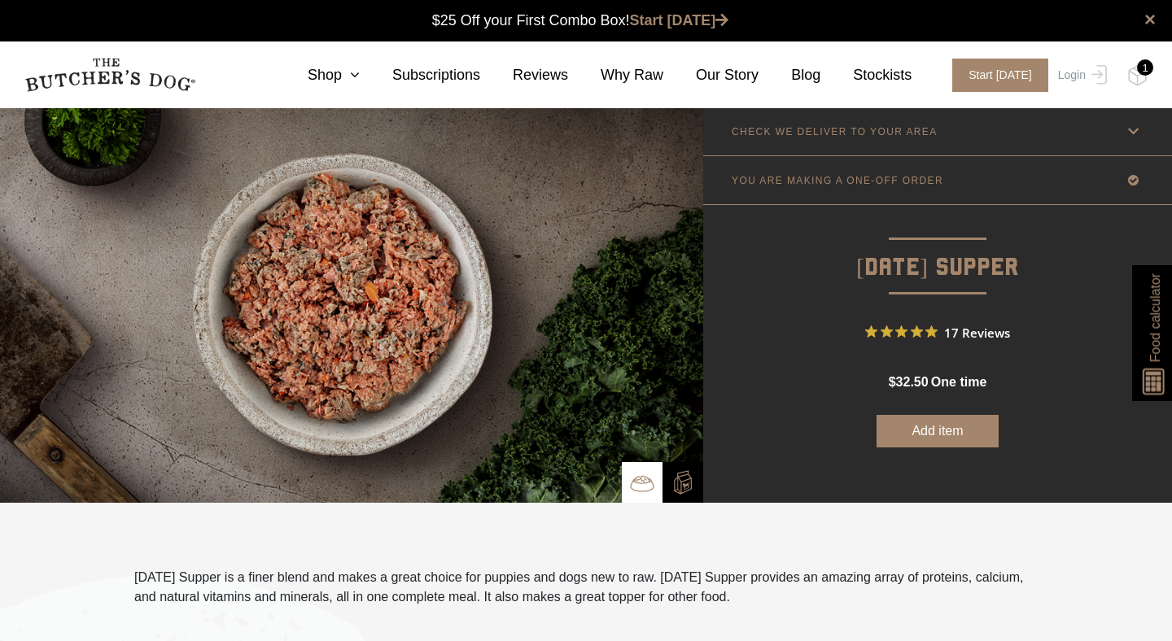
click at [919, 436] on button "Add item" at bounding box center [937, 431] width 122 height 33
click at [1125, 271] on p "[DATE] Supper" at bounding box center [937, 246] width 469 height 82
click at [1142, 61] on div "1" at bounding box center [1145, 67] width 16 height 16
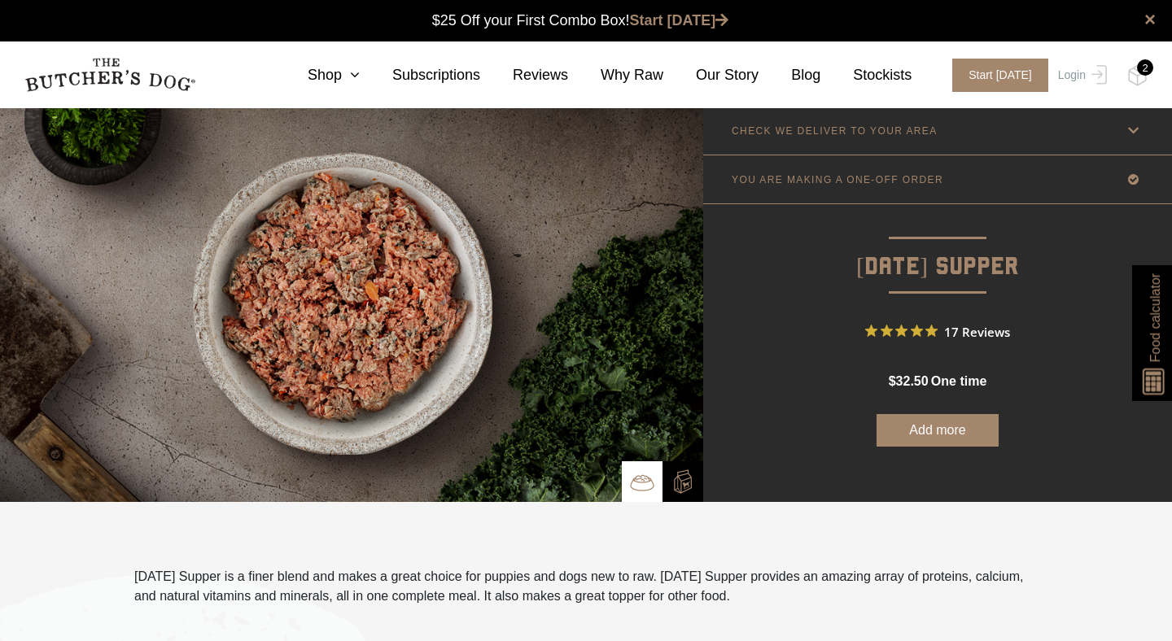
click at [1120, 72] on nav "0 Shop Combo Boxes Treats" at bounding box center [586, 74] width 1172 height 67
click at [1138, 74] on img at bounding box center [1137, 75] width 20 height 21
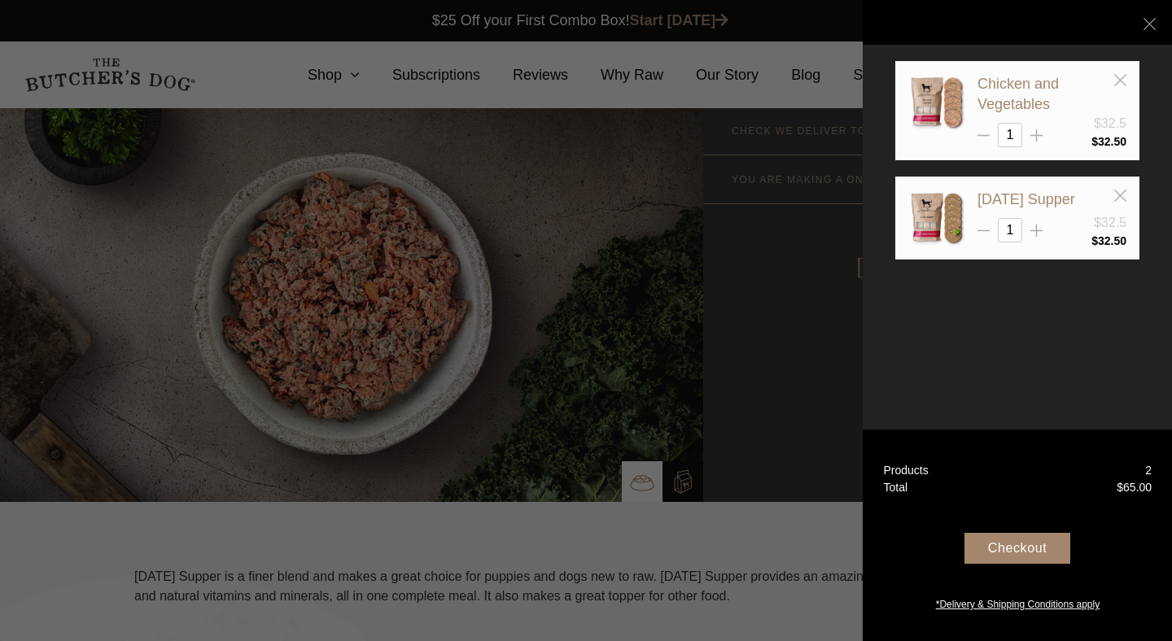
click at [703, 340] on div at bounding box center [586, 320] width 1172 height 641
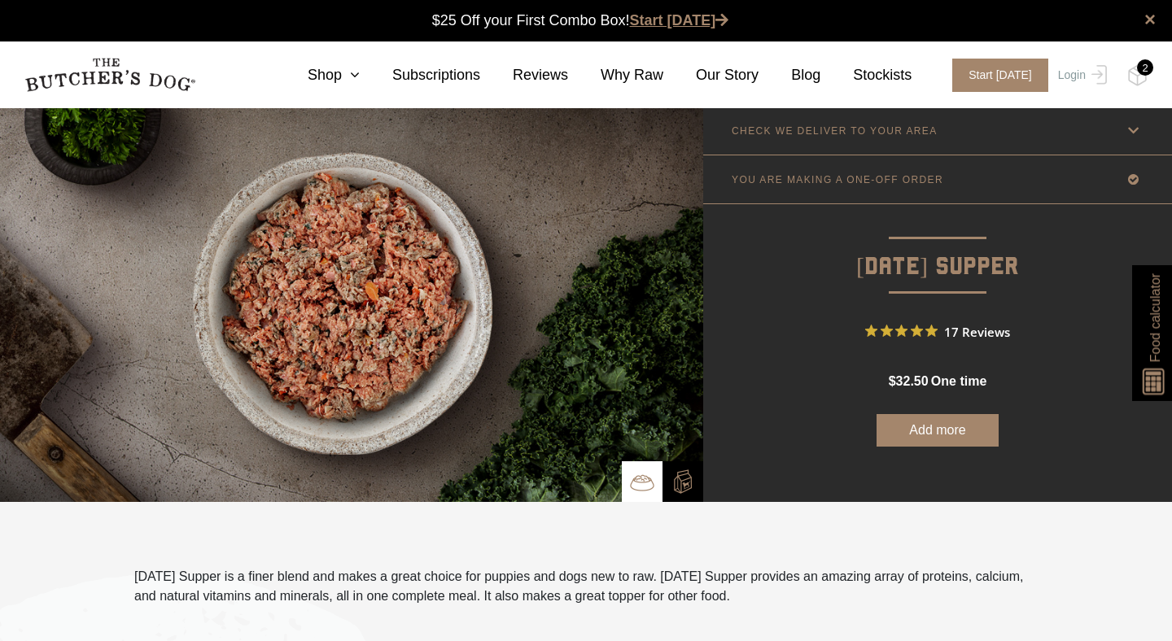
click at [665, 27] on link "Start [DATE]" at bounding box center [679, 20] width 99 height 16
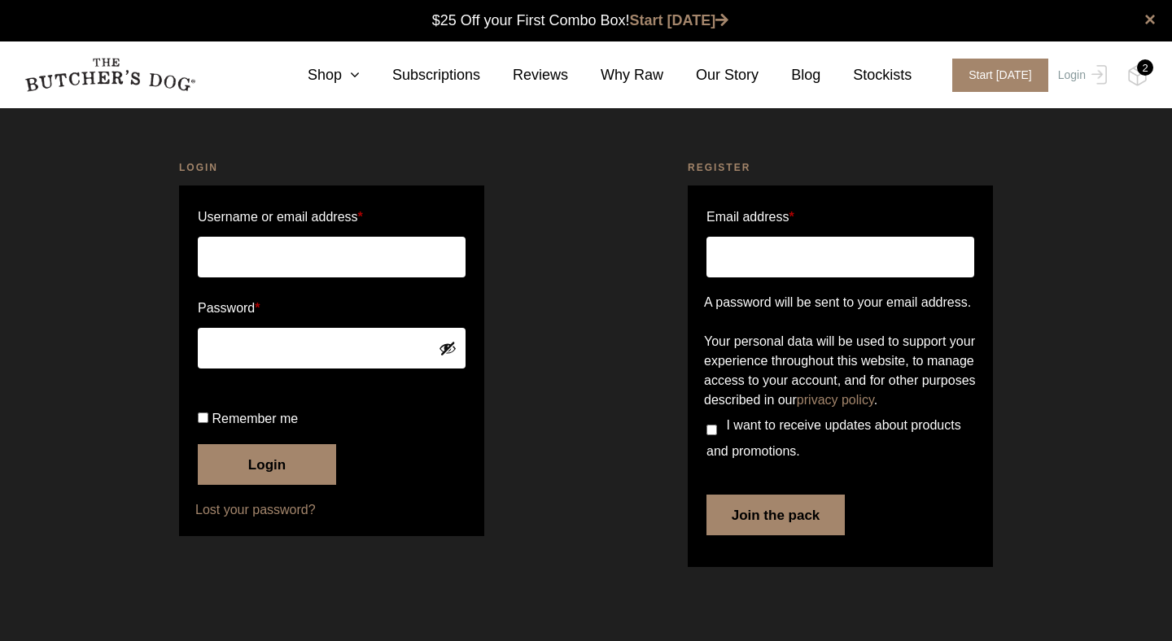
scroll to position [1, 0]
click at [797, 248] on input "Email address *" at bounding box center [840, 257] width 268 height 41
type input "[EMAIL_ADDRESS][PERSON_NAME][DOMAIN_NAME]"
click at [802, 535] on button "Join the pack" at bounding box center [775, 515] width 138 height 41
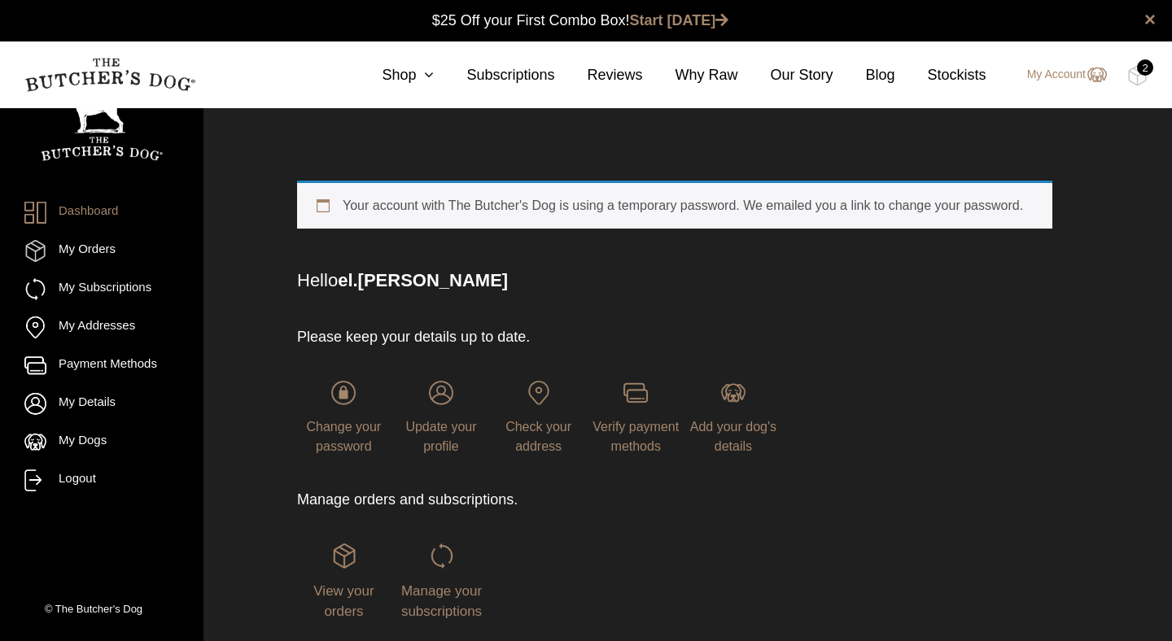
scroll to position [1, 0]
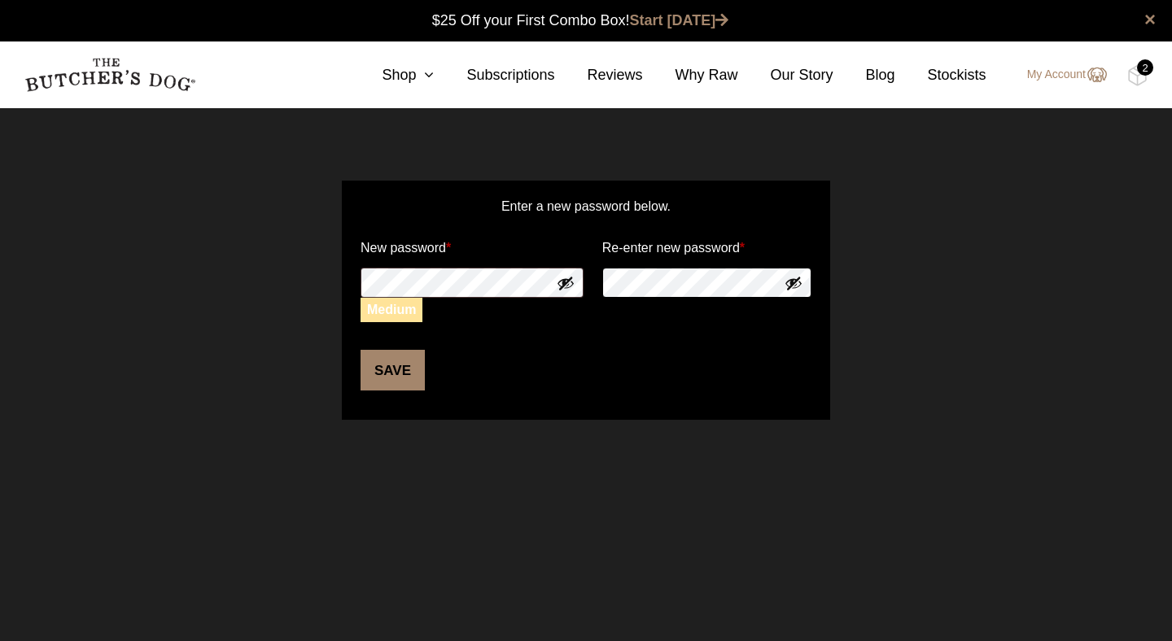
click at [360, 350] on button "Save" at bounding box center [392, 370] width 64 height 41
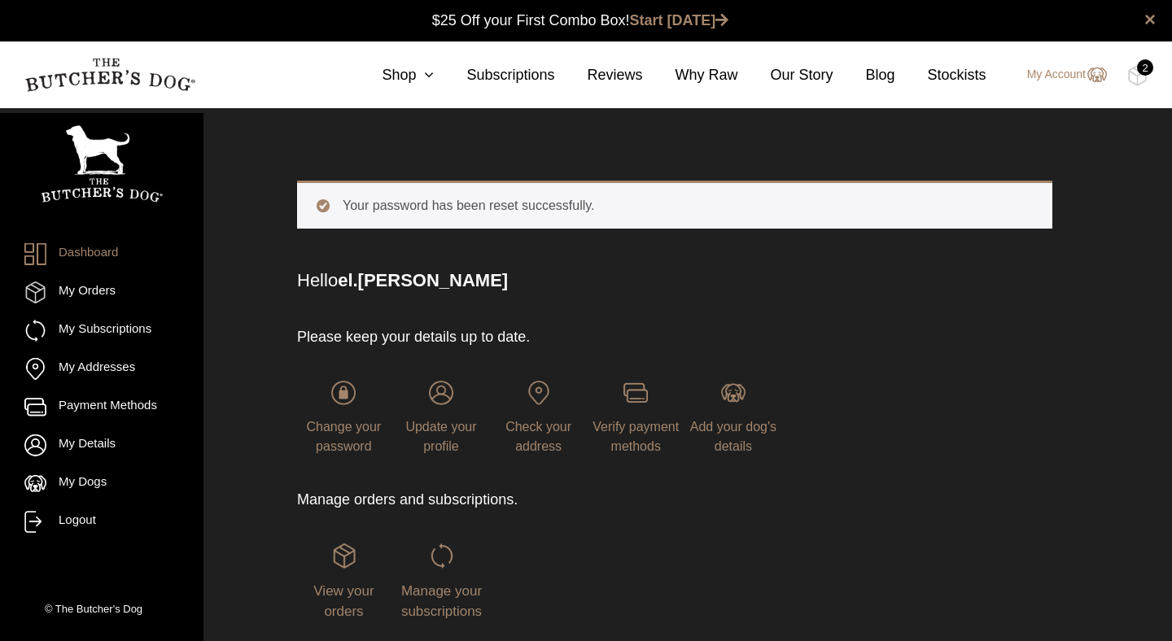
scroll to position [1, 0]
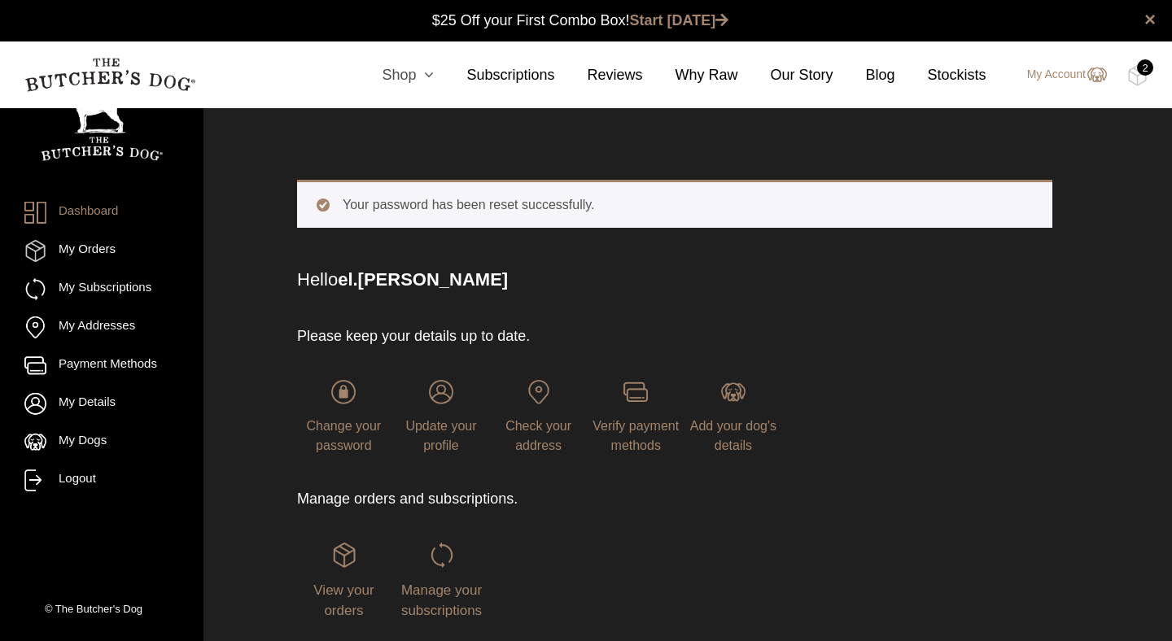
click at [395, 76] on link "Shop" at bounding box center [391, 75] width 85 height 22
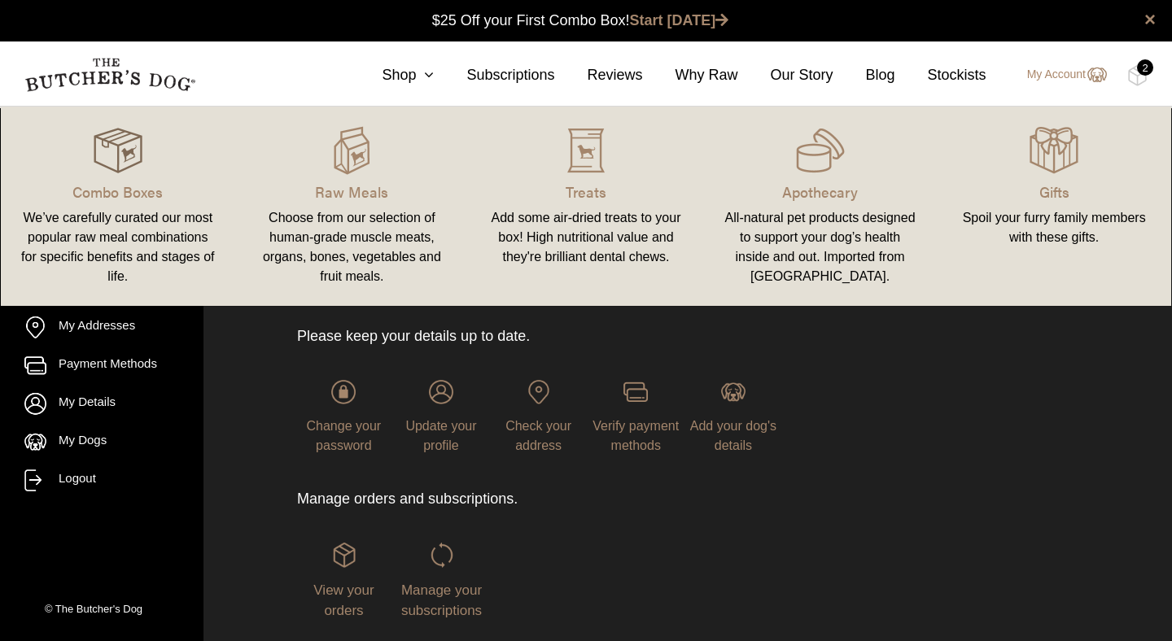
click at [144, 142] on div at bounding box center [117, 150] width 195 height 49
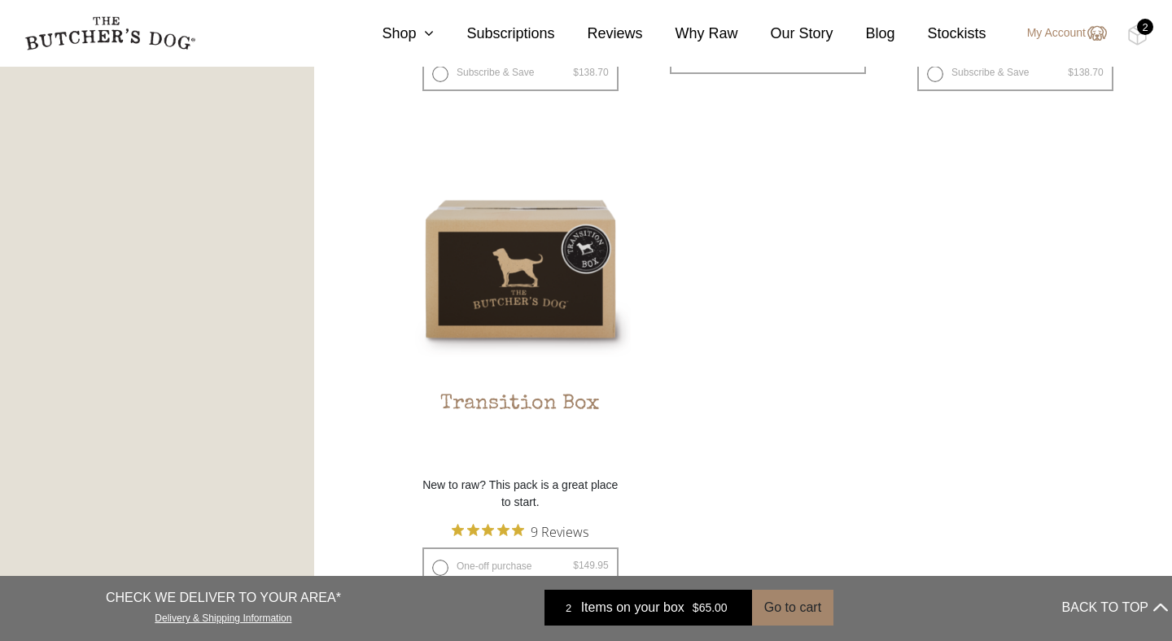
scroll to position [1419, 0]
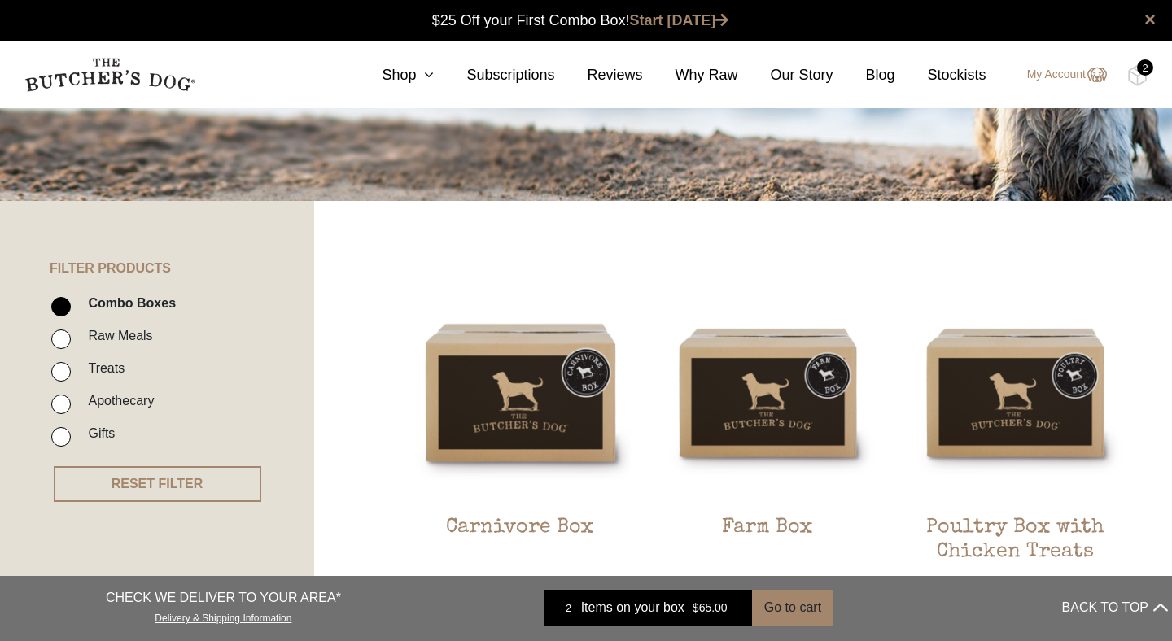
scroll to position [0, 0]
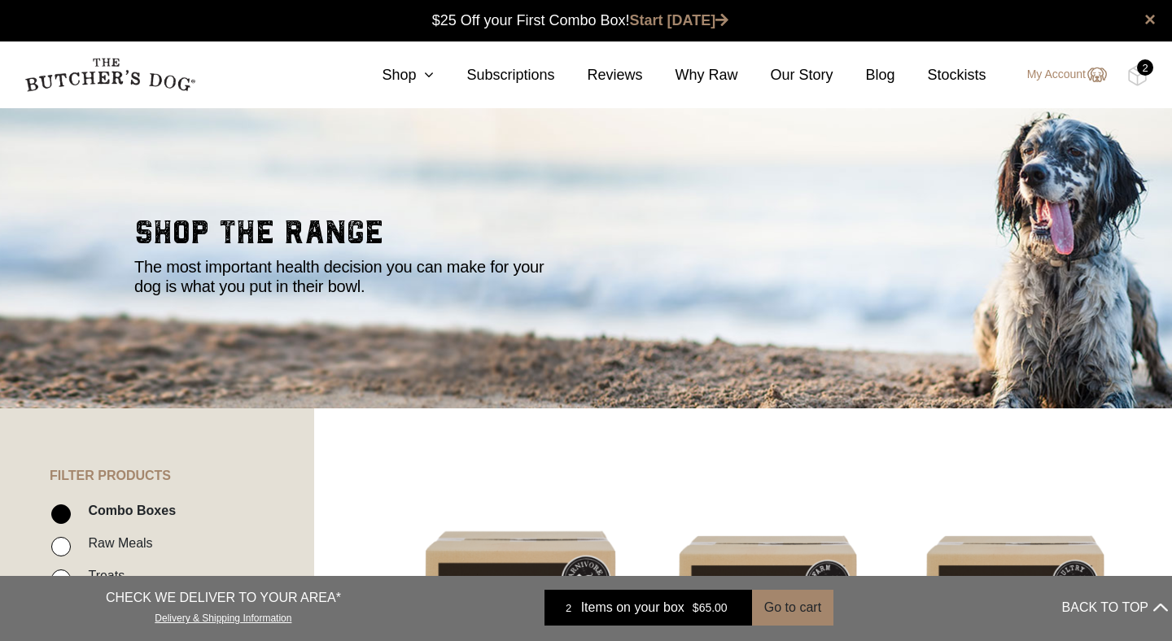
click at [90, 52] on nav "0 Shop Combo Boxes Treats" at bounding box center [586, 74] width 1172 height 67
click at [98, 59] on img at bounding box center [109, 75] width 171 height 34
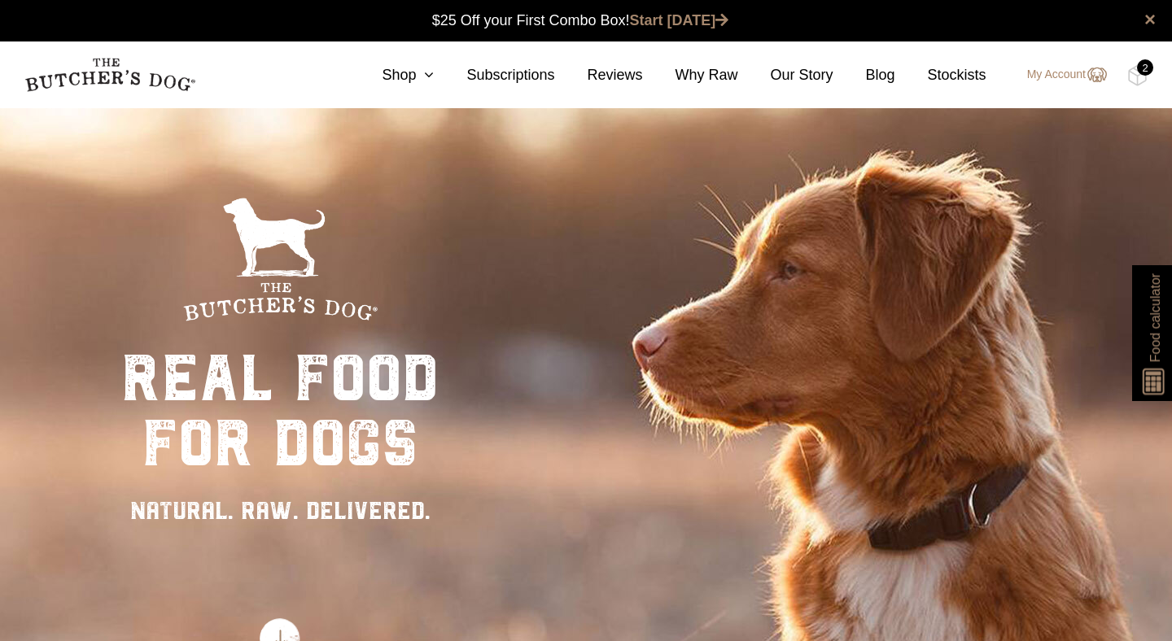
click at [658, 146] on div "real food for dogs NATURAL. RAW. DELIVERED." at bounding box center [586, 427] width 1172 height 641
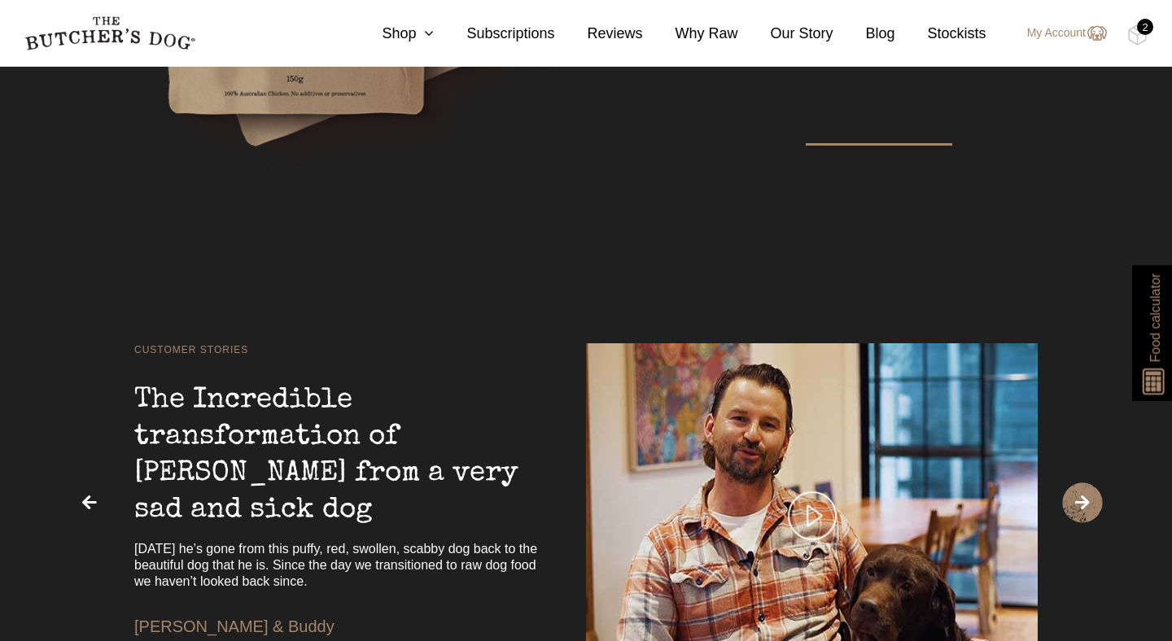
scroll to position [3091, 0]
click at [402, 28] on link "Shop" at bounding box center [391, 34] width 85 height 22
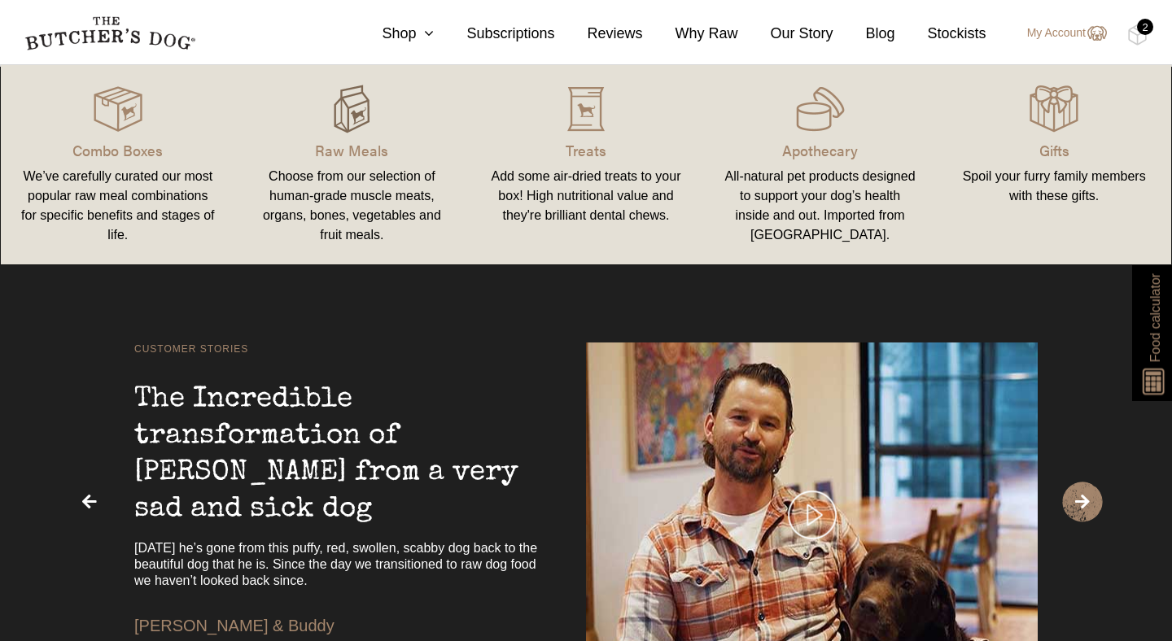
click at [354, 98] on img at bounding box center [351, 109] width 49 height 49
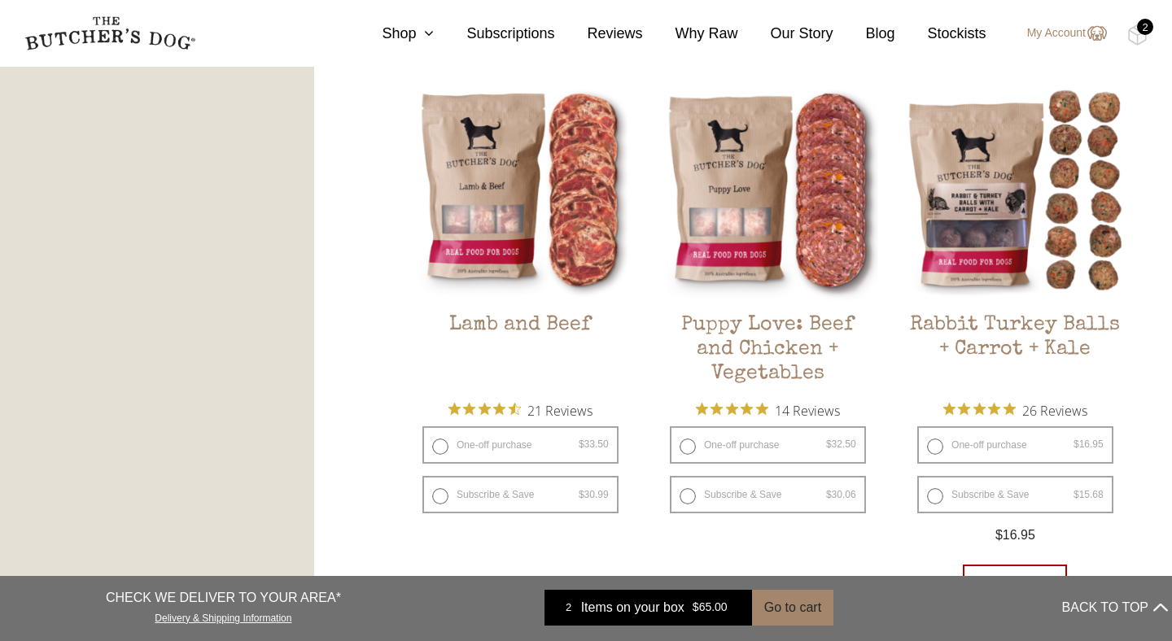
scroll to position [1455, 0]
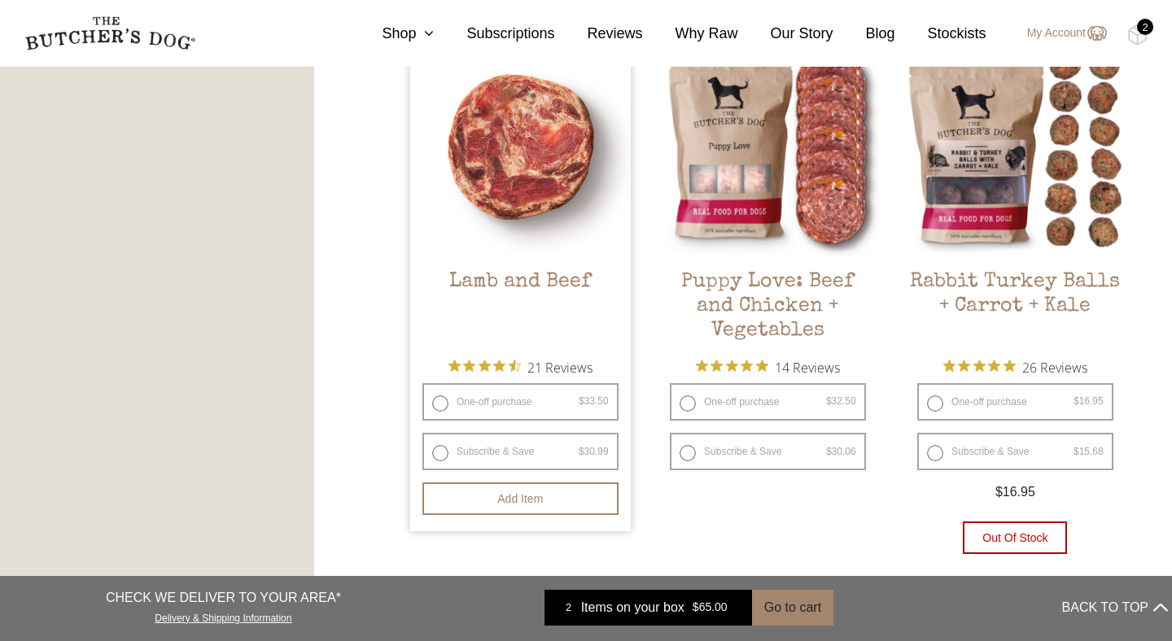
click at [579, 237] on img at bounding box center [520, 147] width 221 height 221
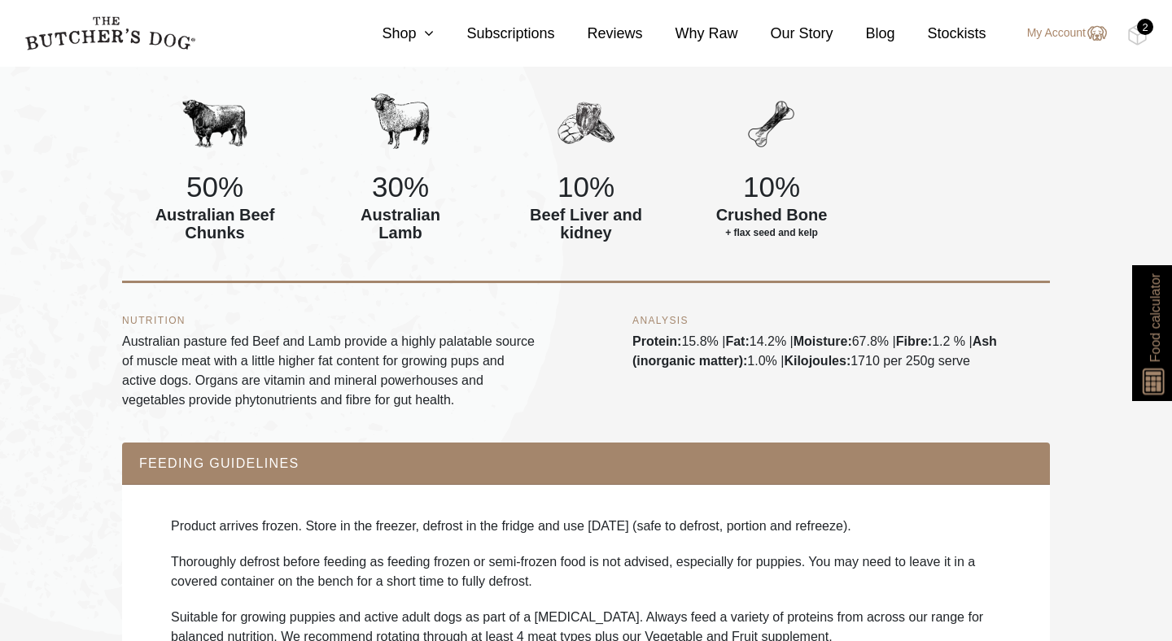
scroll to position [892, 0]
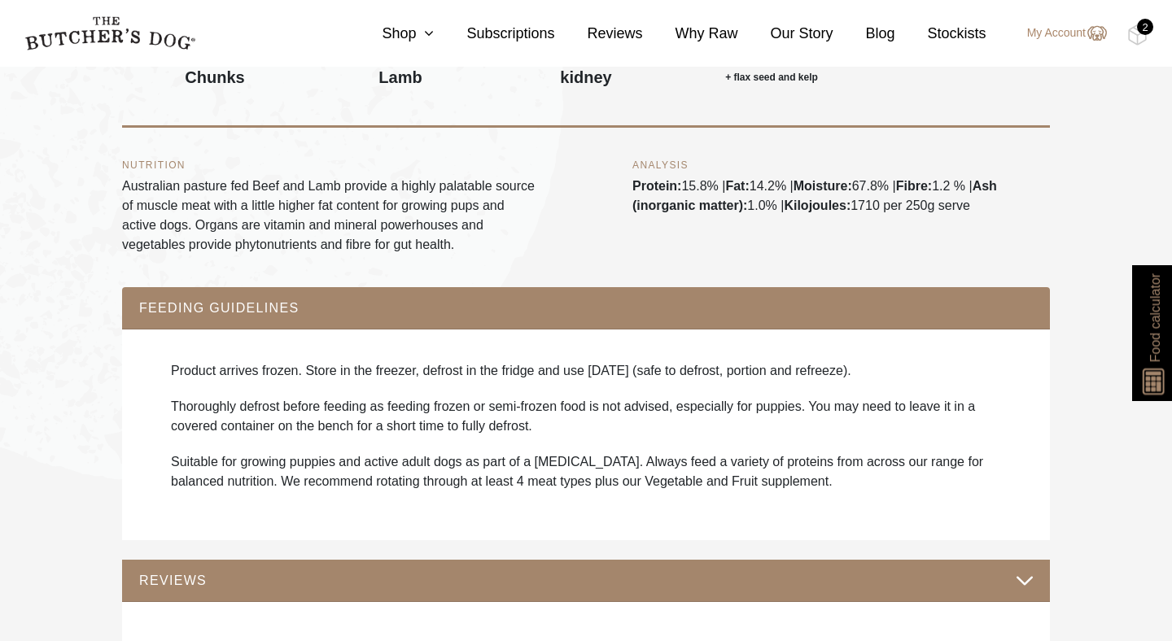
click at [431, 179] on p "Australian pasture fed Beef and Lamb provide a highly palatable source of muscl…" at bounding box center [330, 216] width 417 height 78
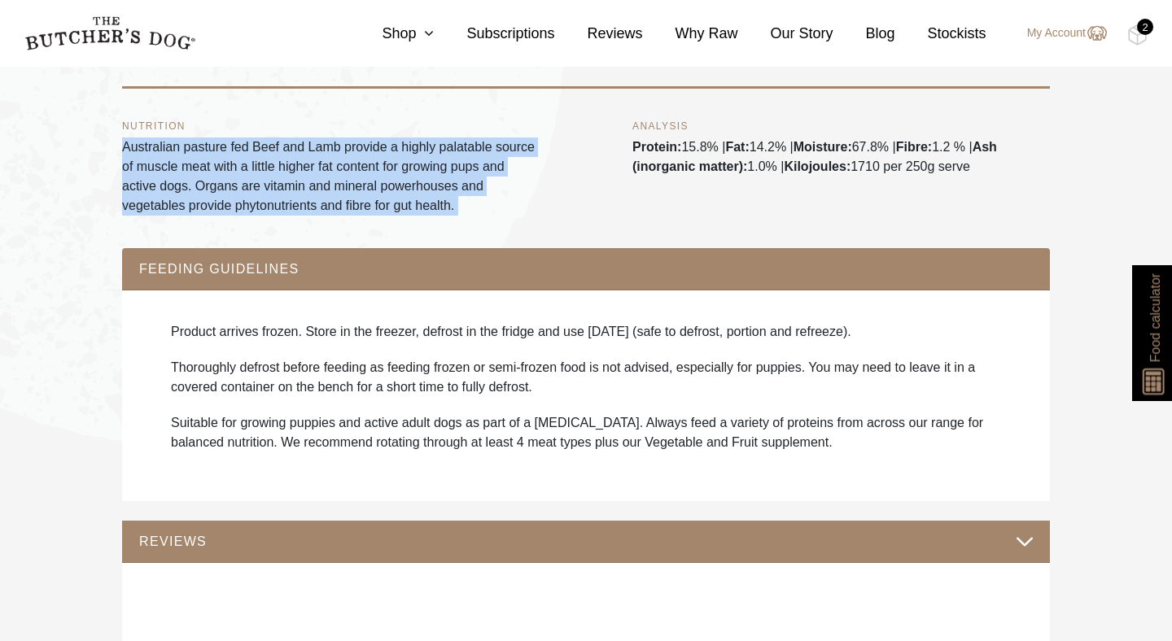
scroll to position [942, 0]
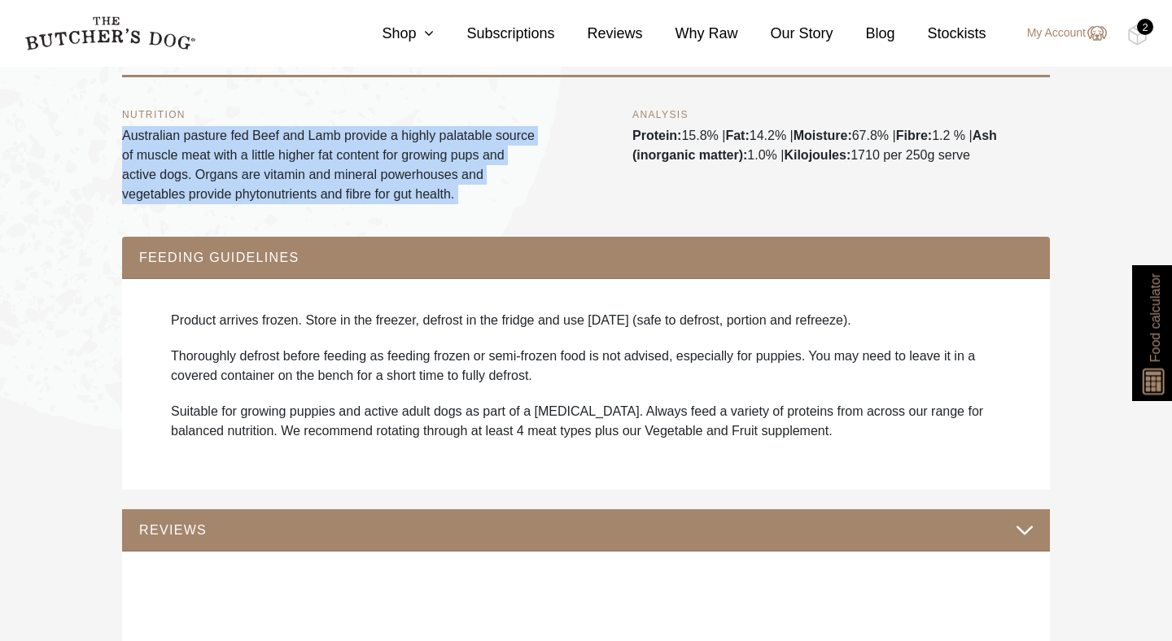
click at [564, 312] on div "Product arrives frozen. Store in the freezer, defrost in the fridge and use wit…" at bounding box center [585, 384] width 895 height 179
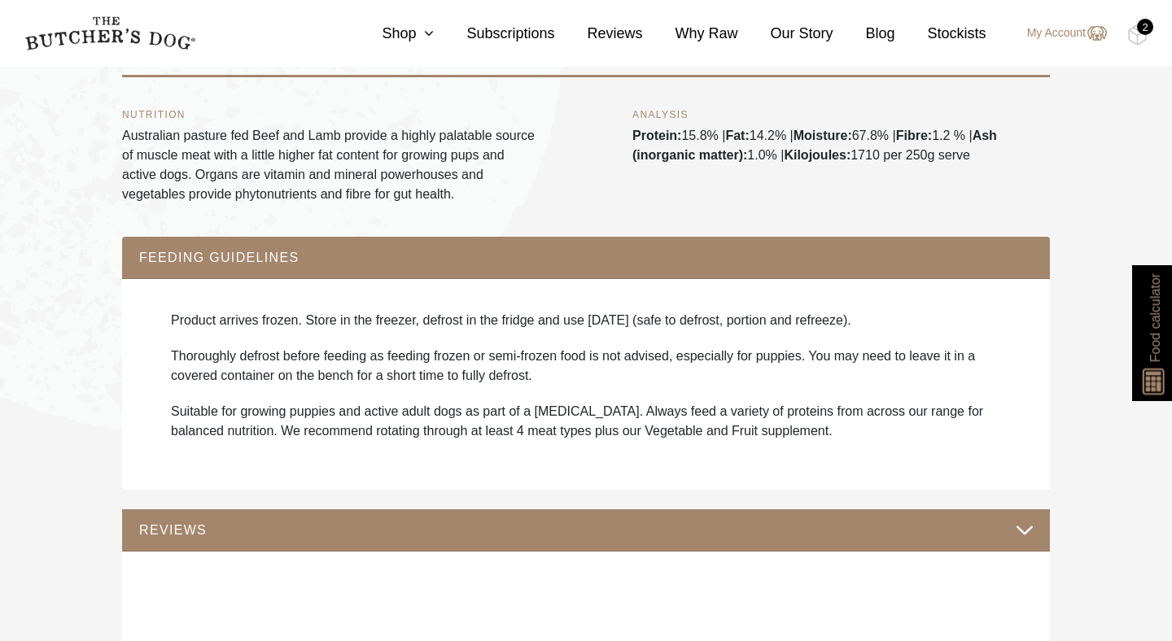
click at [564, 312] on div "Product arrives frozen. Store in the freezer, defrost in the fridge and use wit…" at bounding box center [585, 384] width 895 height 179
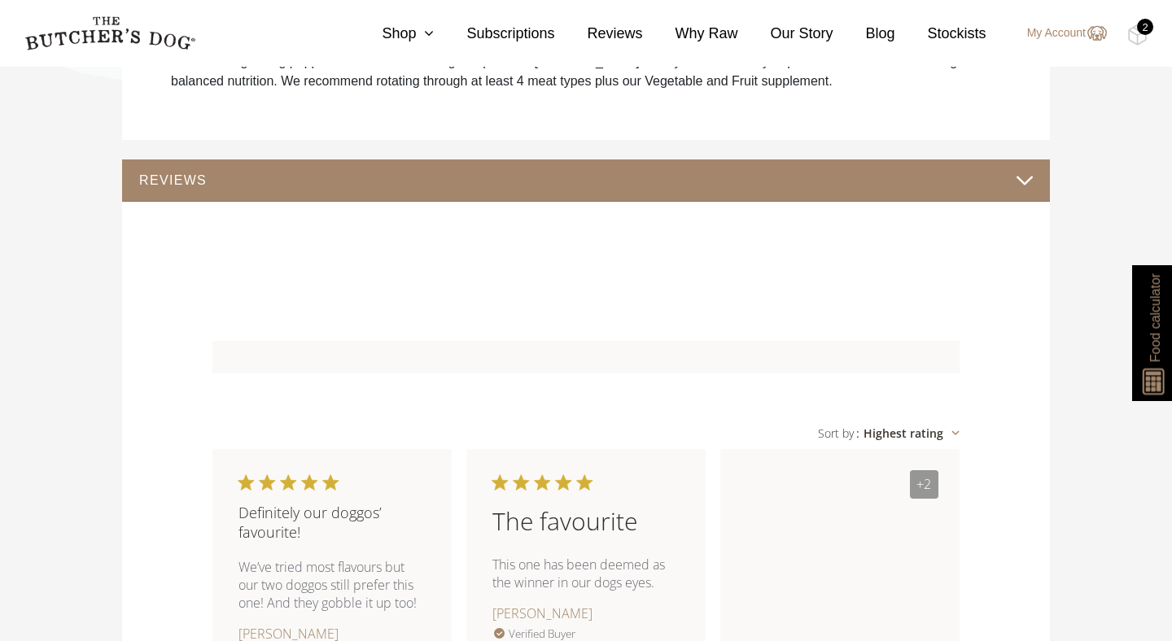
scroll to position [1415, 0]
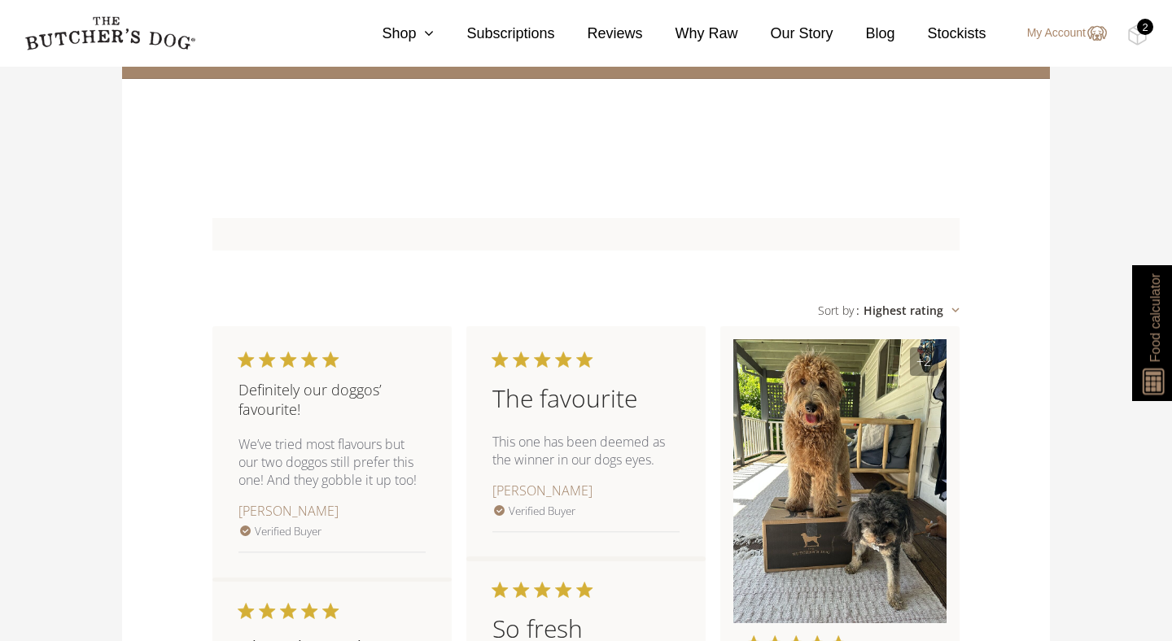
click at [635, 326] on div "The favourite This one has been deemed as the winner in our dogs eyes. Geneviev…" at bounding box center [585, 443] width 239 height 235
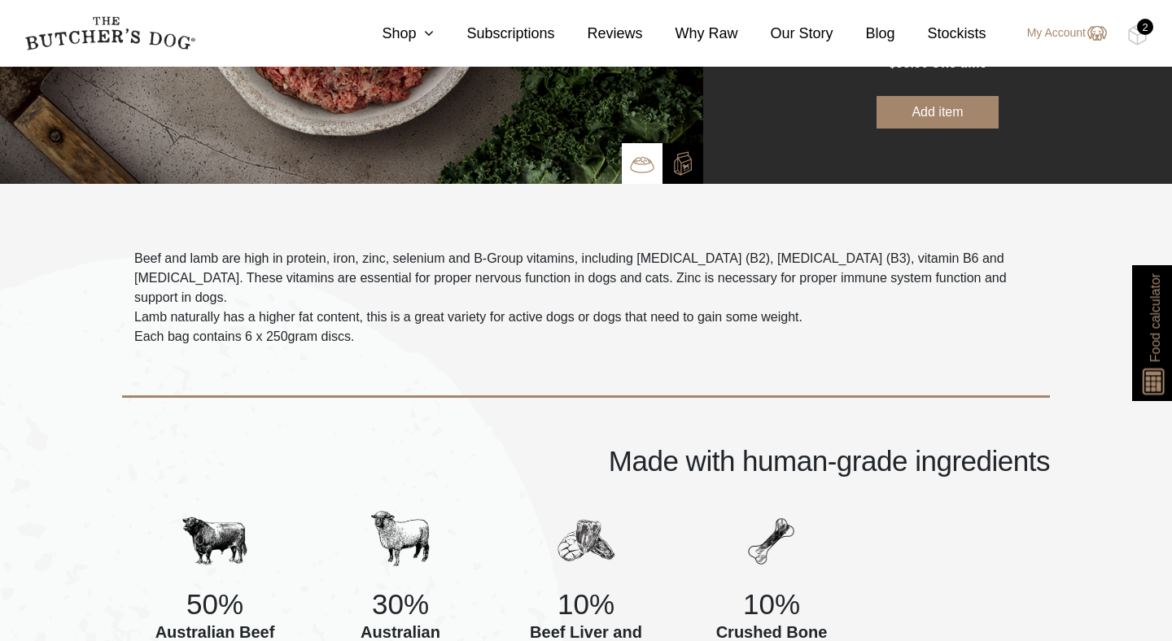
scroll to position [0, 0]
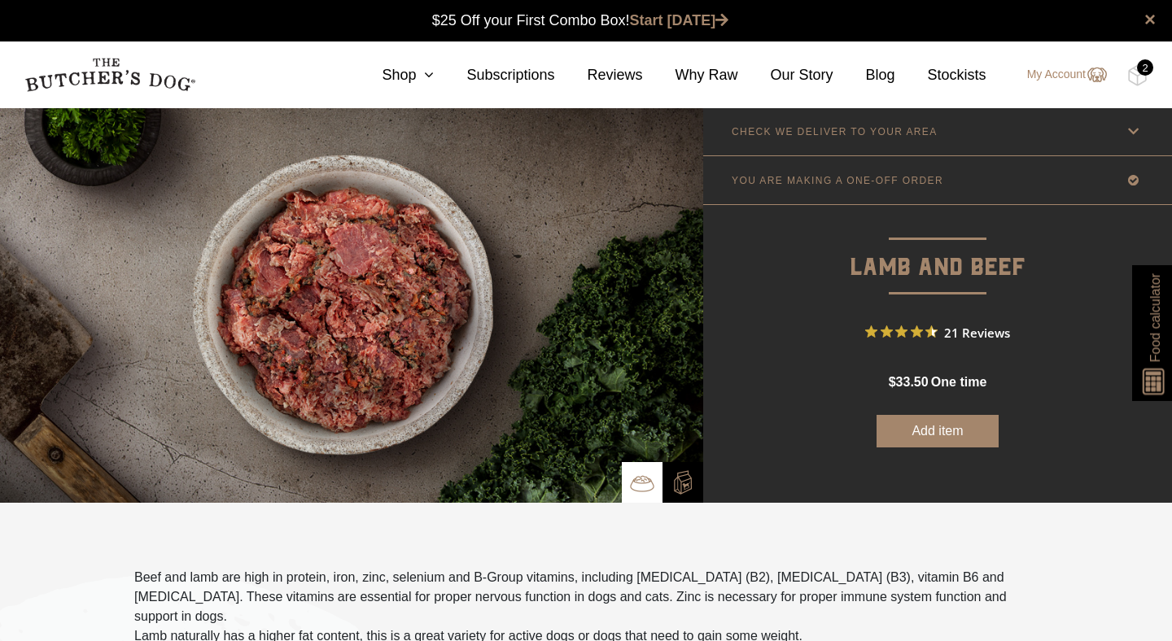
click at [959, 439] on button "Add item" at bounding box center [937, 431] width 122 height 33
click at [1139, 72] on div "2" at bounding box center [1145, 67] width 16 height 16
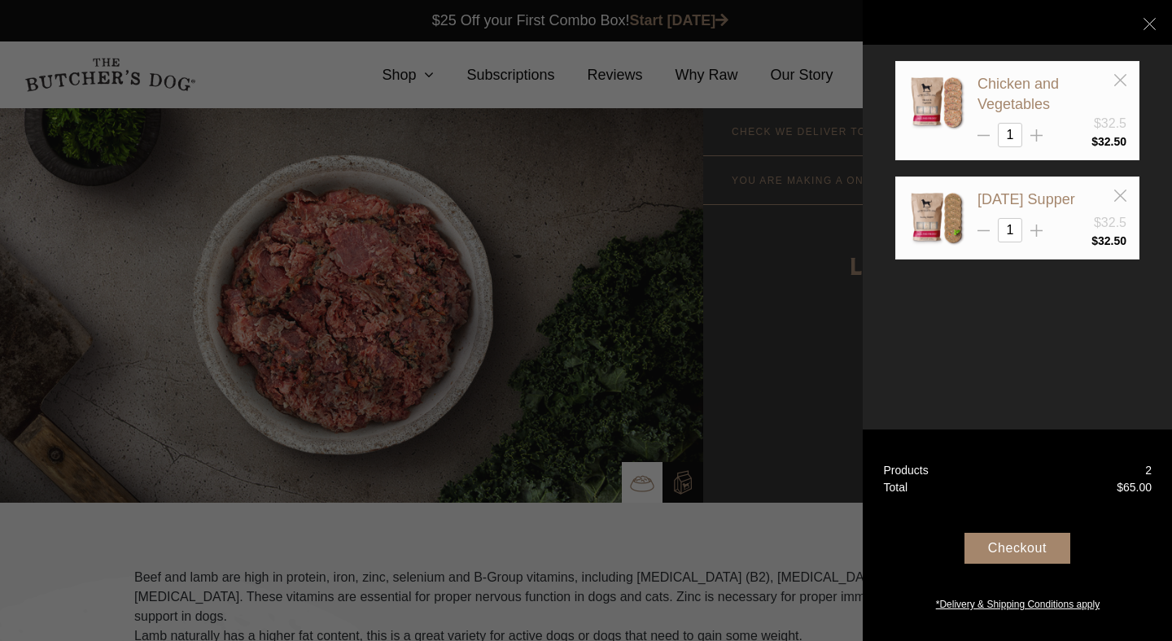
click at [1014, 549] on div "Checkout" at bounding box center [1017, 548] width 106 height 31
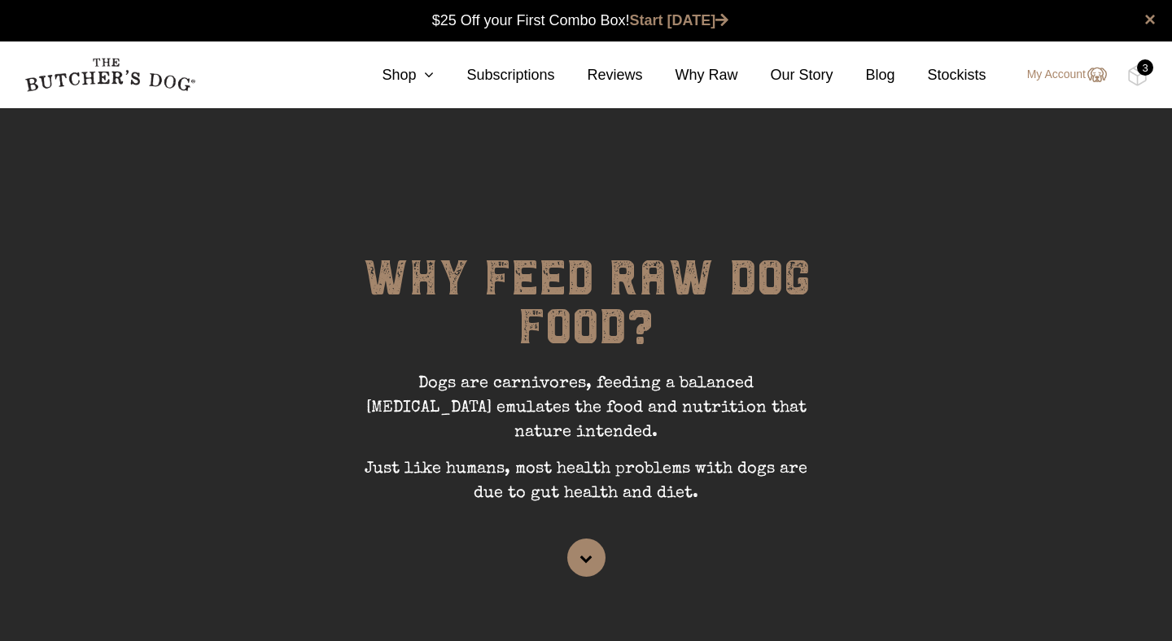
scroll to position [1, 0]
click at [1134, 74] on img at bounding box center [1137, 75] width 20 height 21
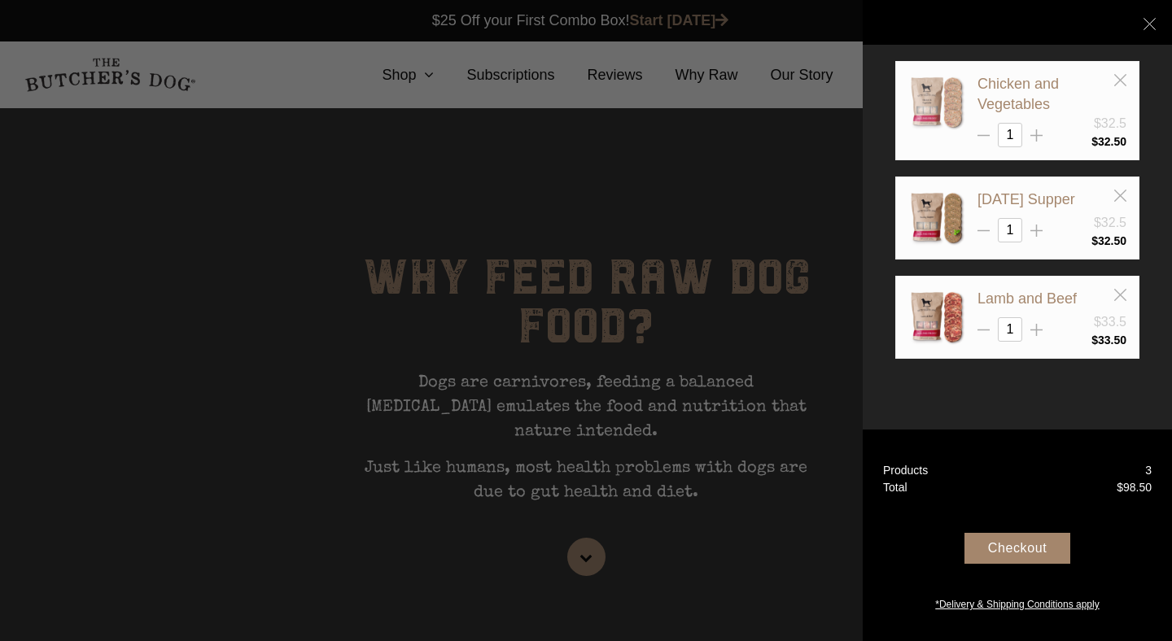
click at [926, 97] on img at bounding box center [936, 102] width 57 height 57
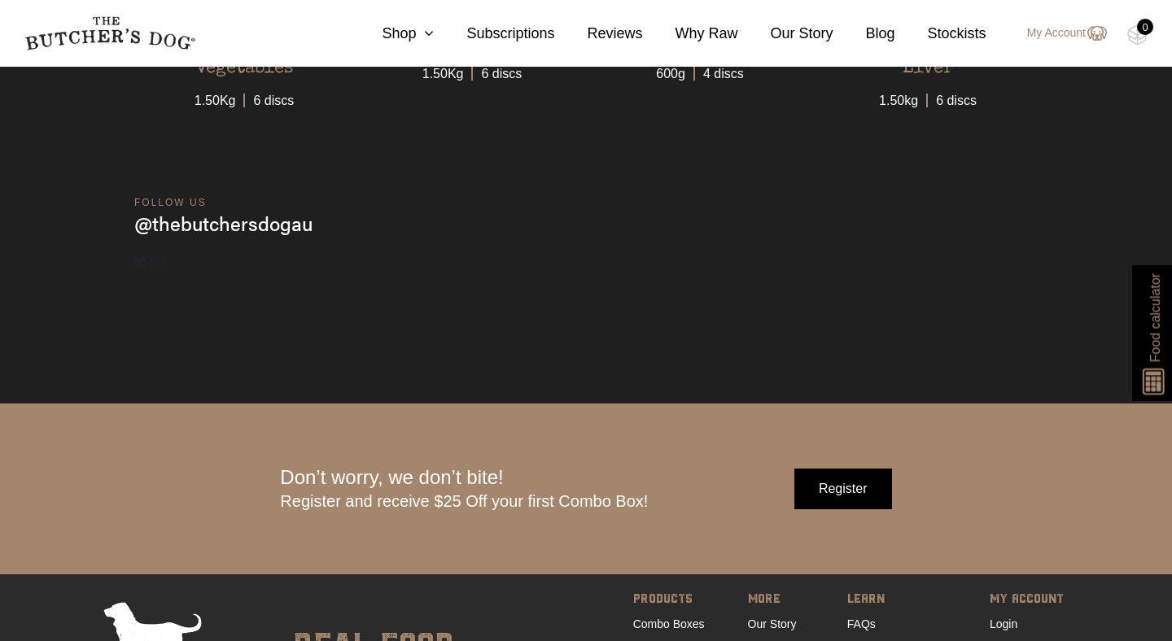
scroll to position [5086, 0]
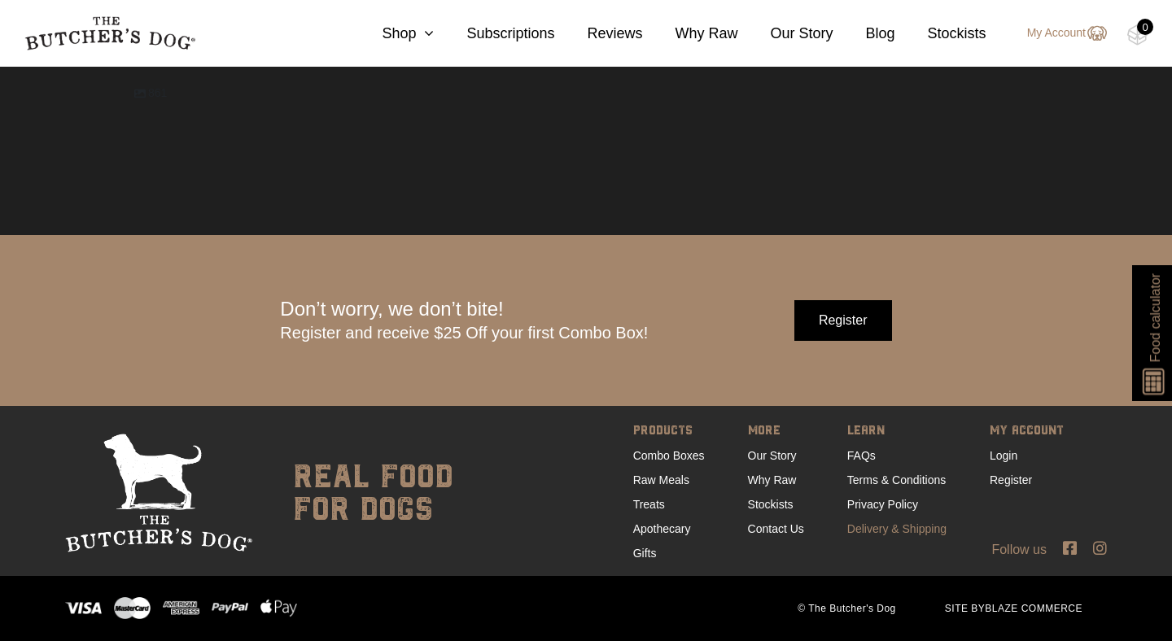
click at [851, 535] on link "Delivery & Shipping" at bounding box center [896, 528] width 99 height 13
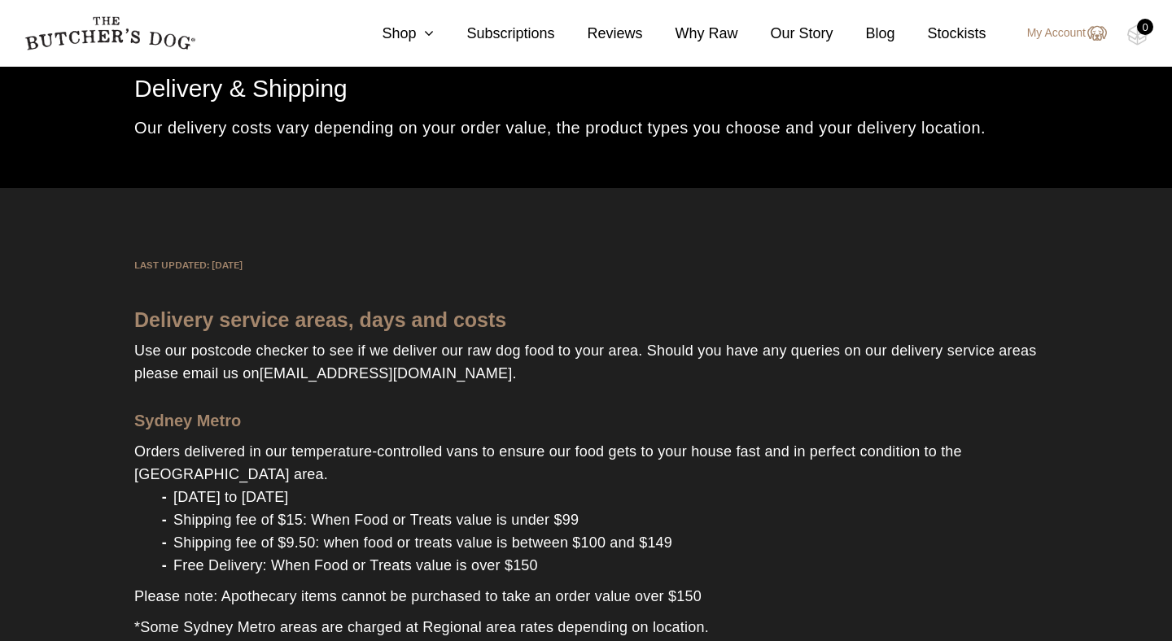
scroll to position [127, 0]
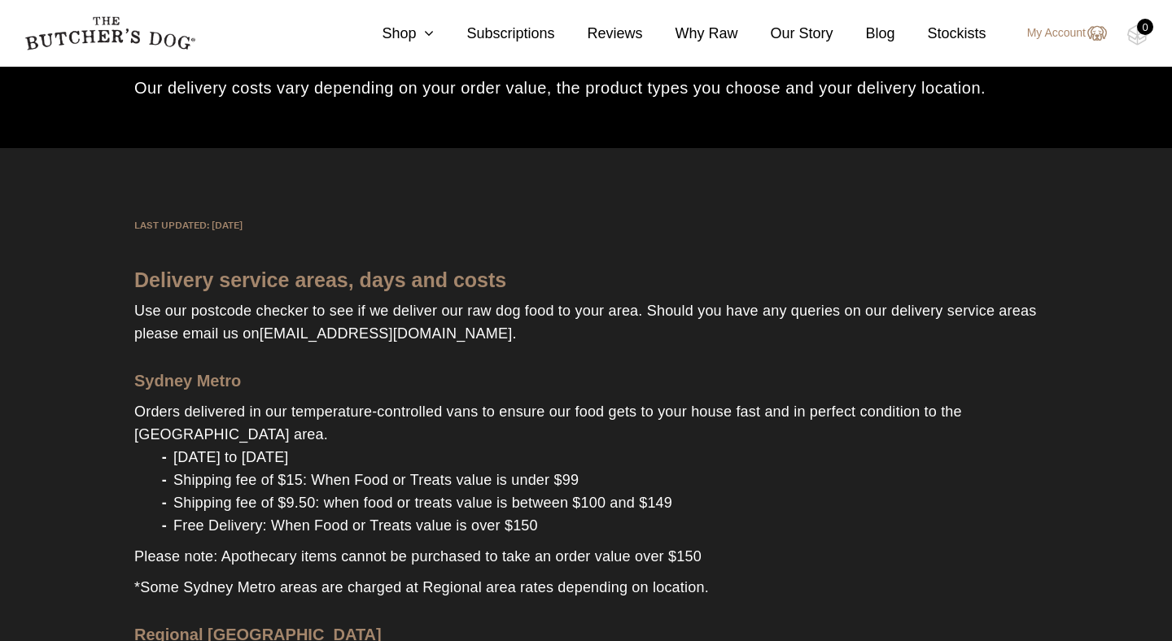
click at [534, 514] on li "Free Delivery: When Food or Treats value is over $150" at bounding box center [602, 525] width 871 height 23
click at [533, 503] on li "Shipping fee of $9.50: when food or treats value is between $100 and $149" at bounding box center [602, 502] width 871 height 23
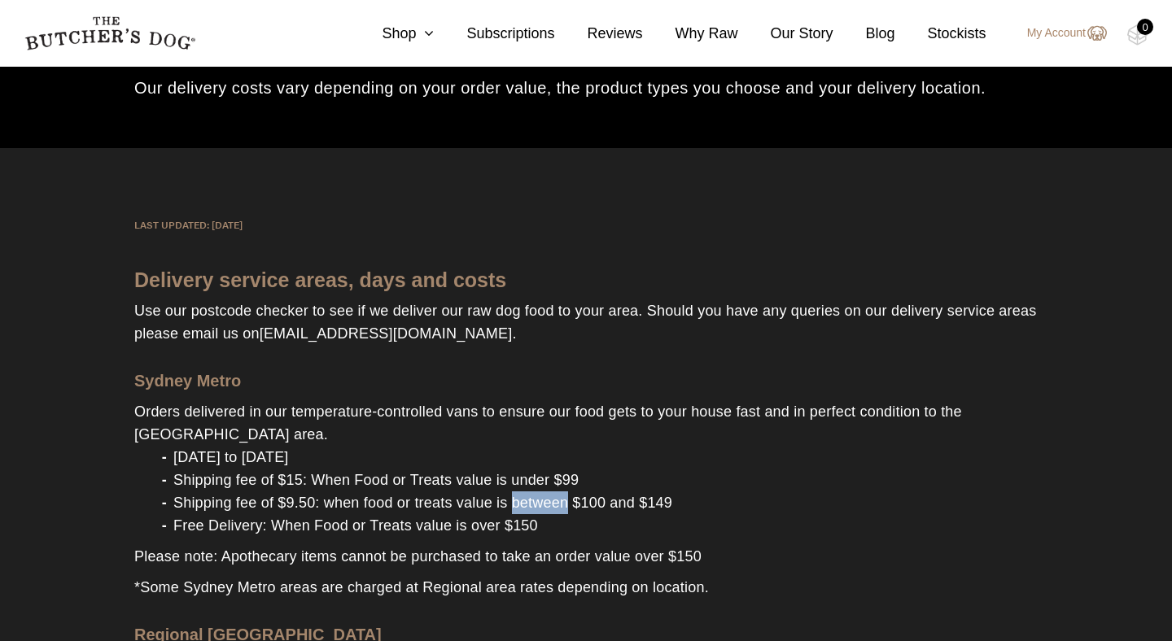
click at [533, 503] on li "Shipping fee of $9.50: when food or treats value is between $100 and $149" at bounding box center [602, 502] width 871 height 23
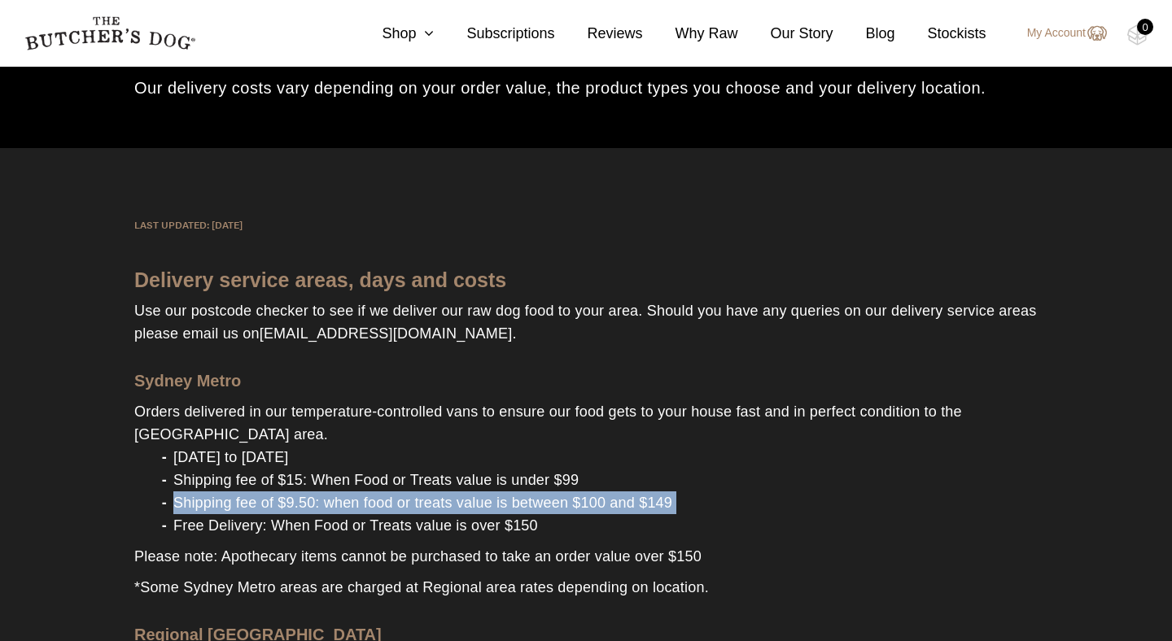
click at [633, 503] on li "Shipping fee of $9.50: when food or treats value is between $100 and $149" at bounding box center [602, 502] width 871 height 23
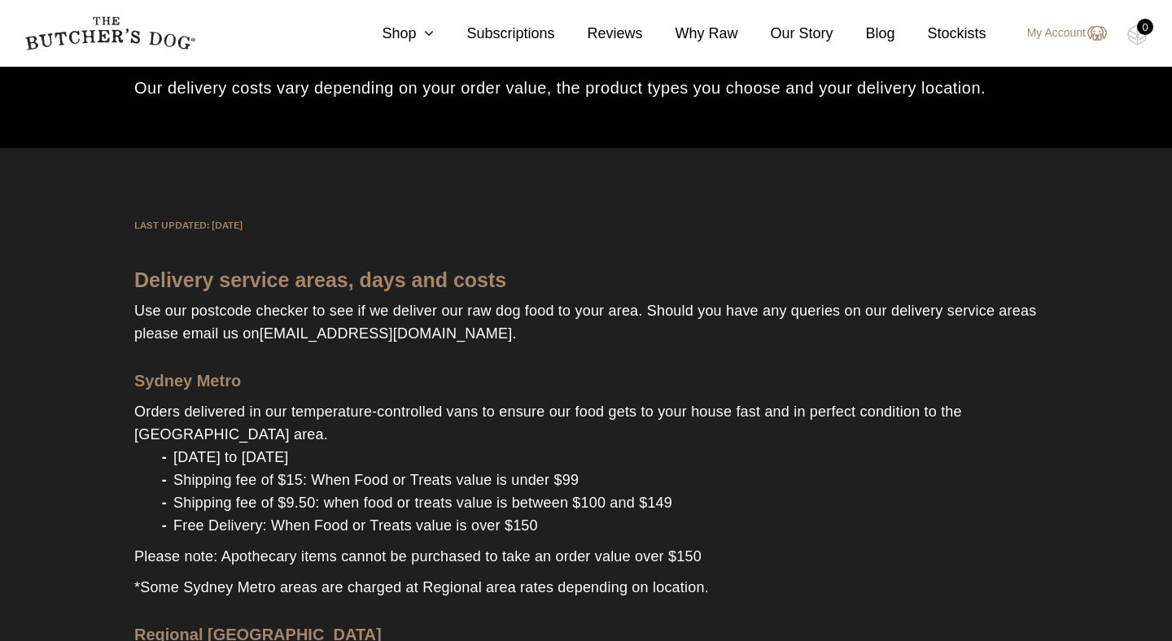
click at [633, 503] on li "Shipping fee of $9.50: when food or treats value is between $100 and $149" at bounding box center [602, 502] width 871 height 23
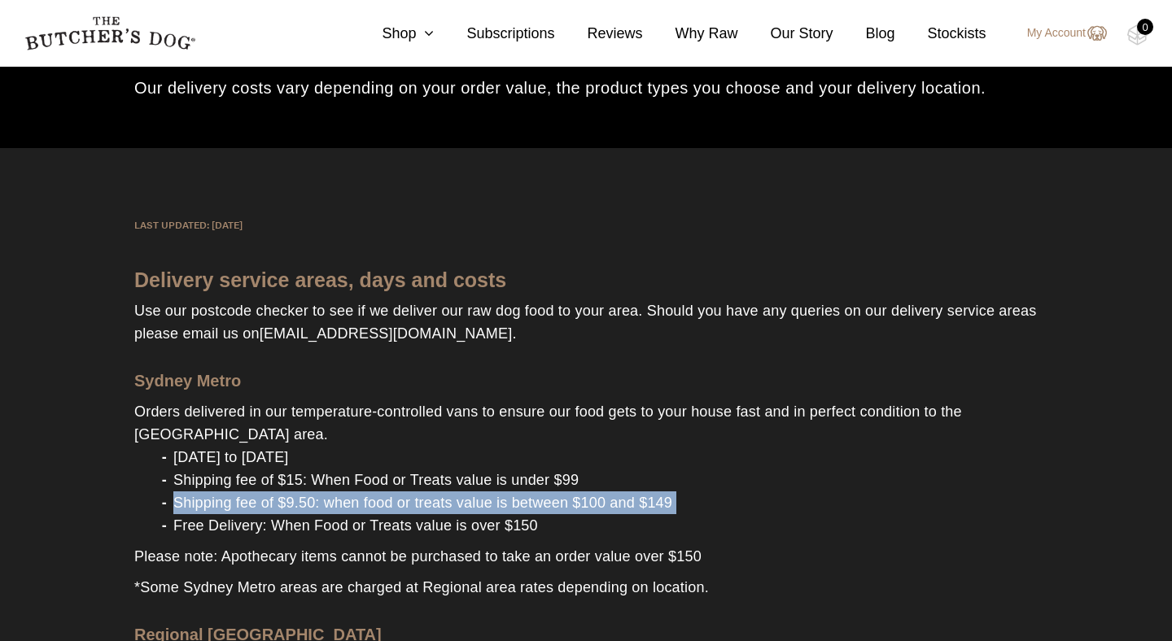
click at [560, 518] on li "Free Delivery: When Food or Treats value is over $150" at bounding box center [602, 525] width 871 height 23
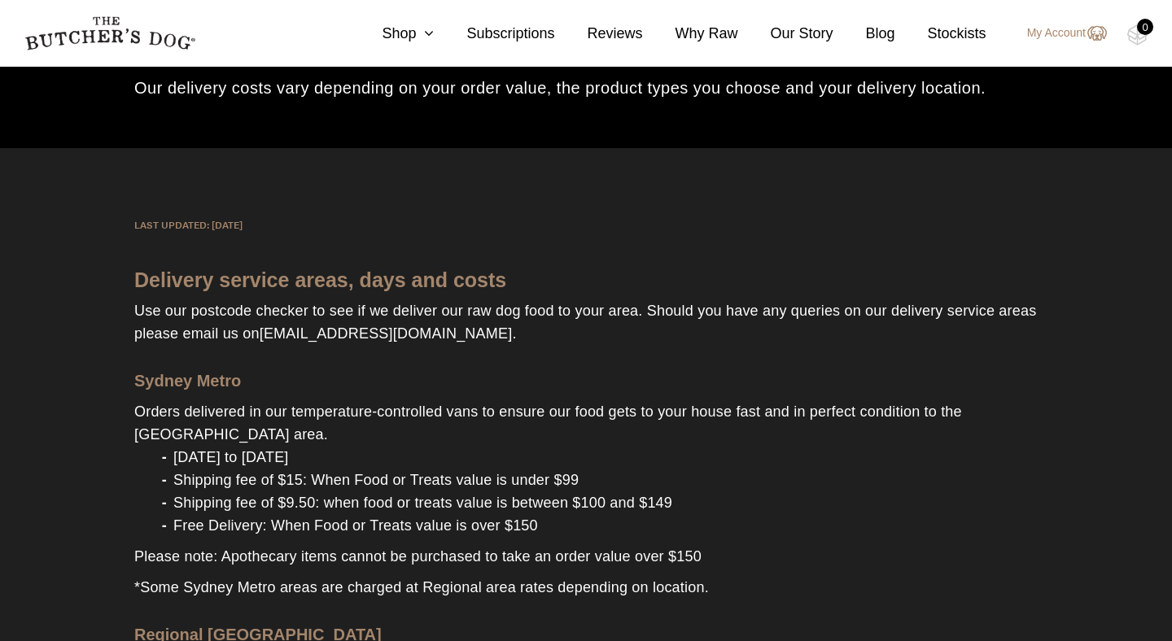
click at [560, 518] on li "Free Delivery: When Food or Treats value is over $150" at bounding box center [602, 525] width 871 height 23
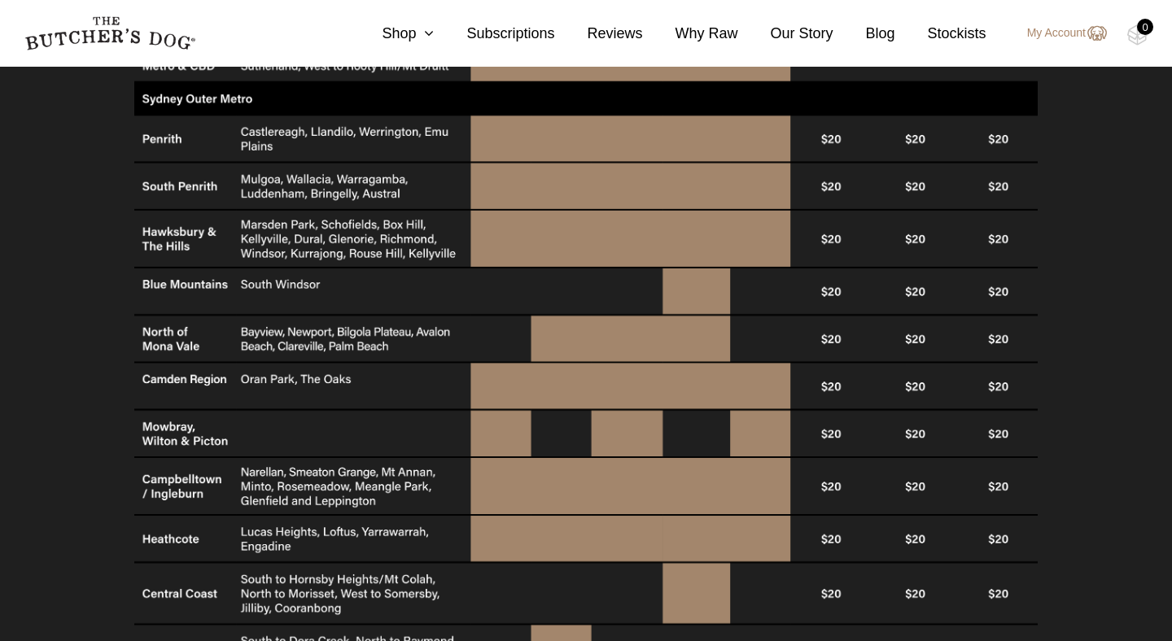
scroll to position [985, 0]
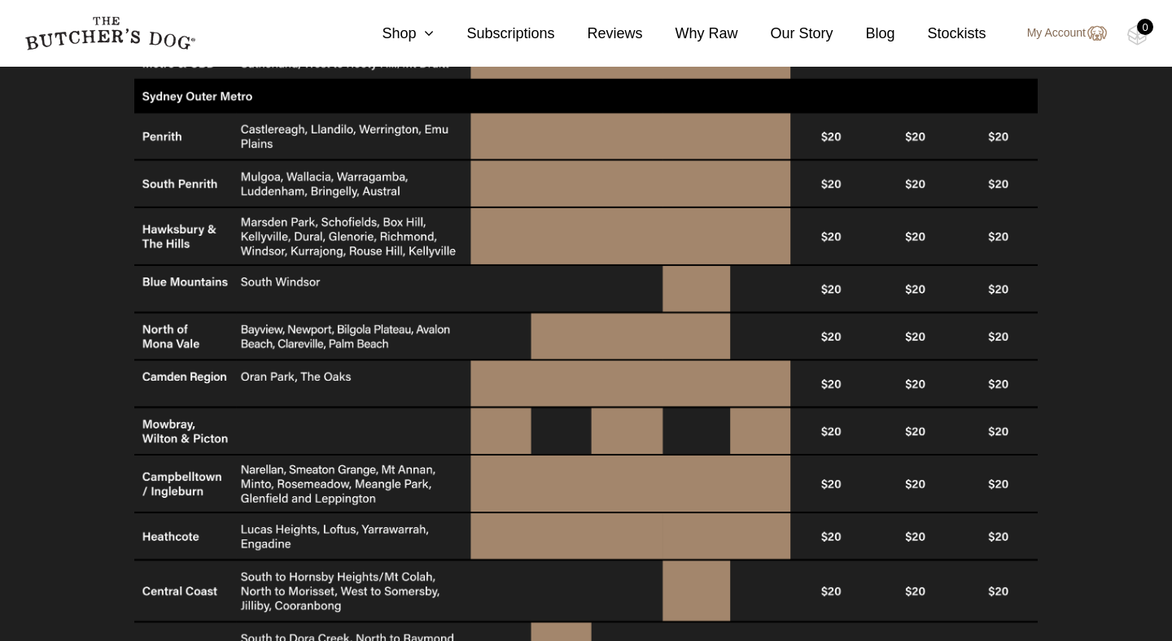
click at [1037, 41] on link "My Account" at bounding box center [1059, 34] width 96 height 20
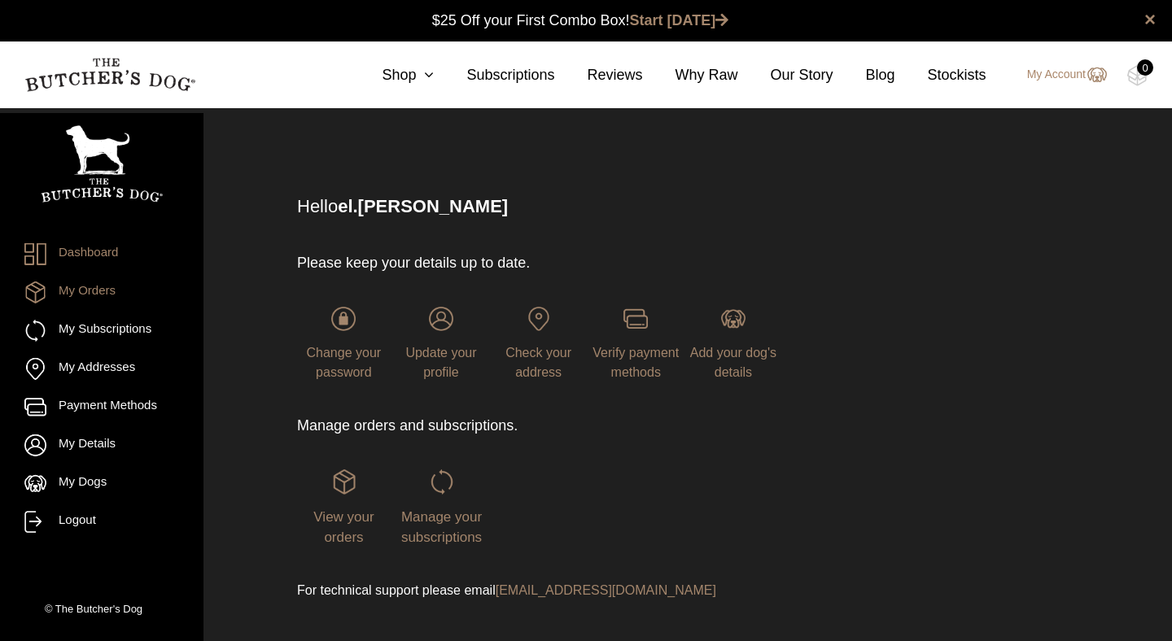
scroll to position [1, 0]
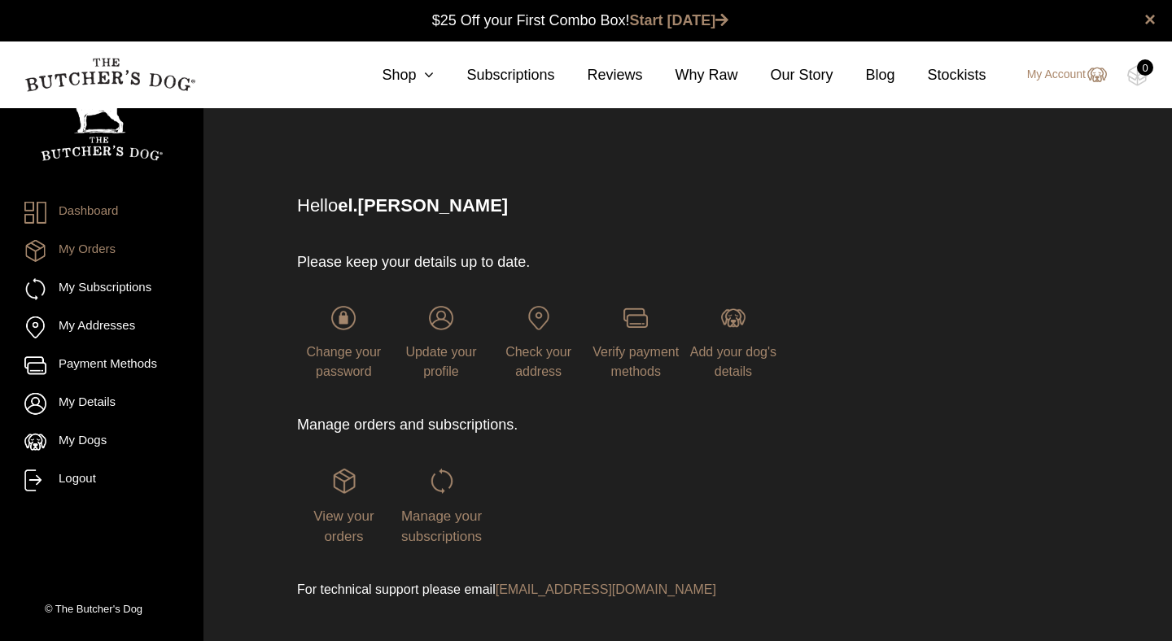
click at [118, 262] on link "My Orders" at bounding box center [101, 251] width 155 height 22
click at [99, 251] on link "My Orders" at bounding box center [101, 251] width 155 height 22
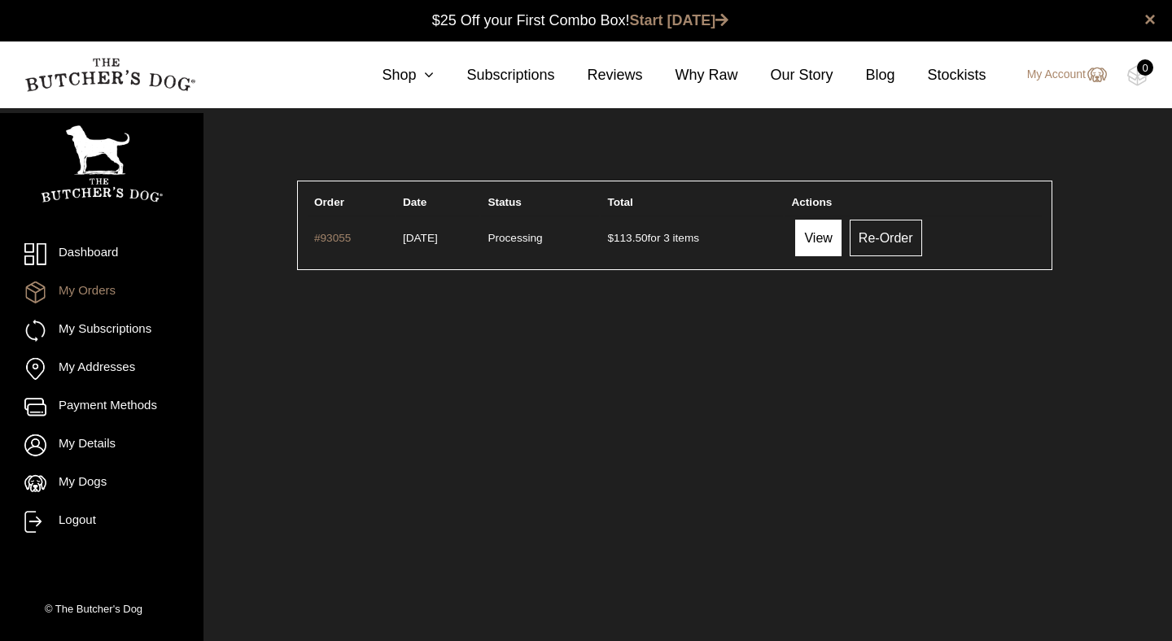
click at [839, 232] on link "View" at bounding box center [818, 238] width 46 height 37
click at [836, 246] on link "View" at bounding box center [818, 238] width 46 height 37
